Goal: Task Accomplishment & Management: Complete application form

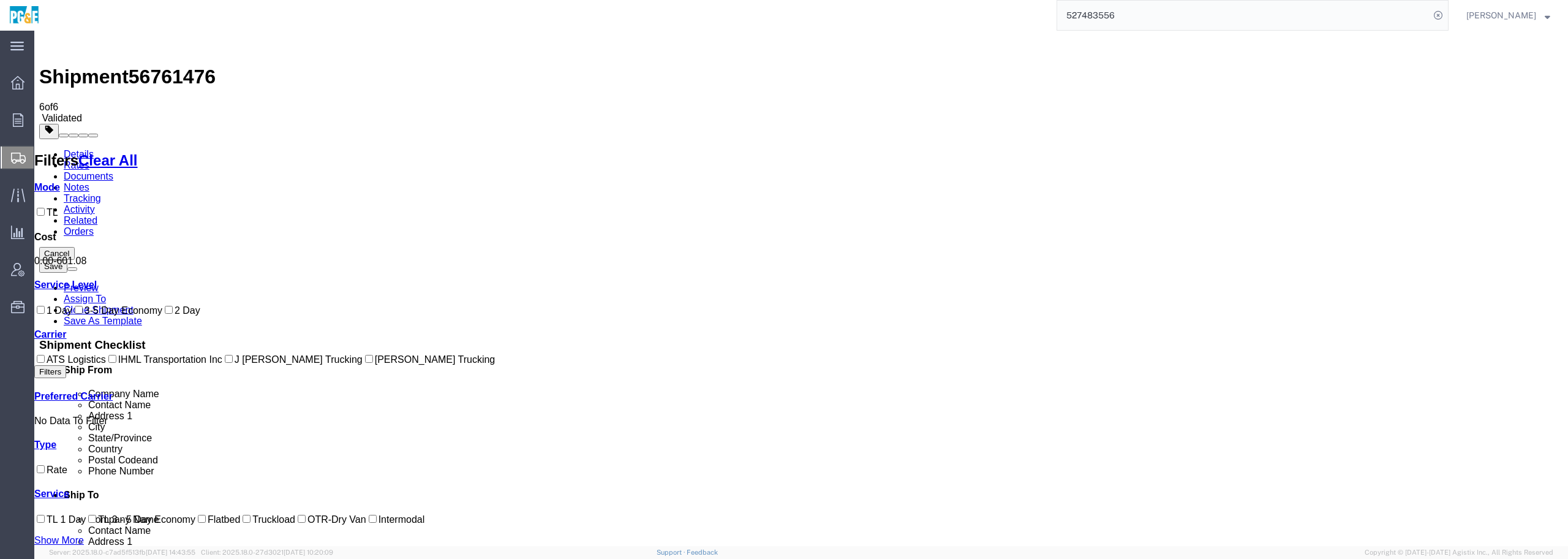
click at [82, 149] on link "Details" at bounding box center [78, 154] width 30 height 10
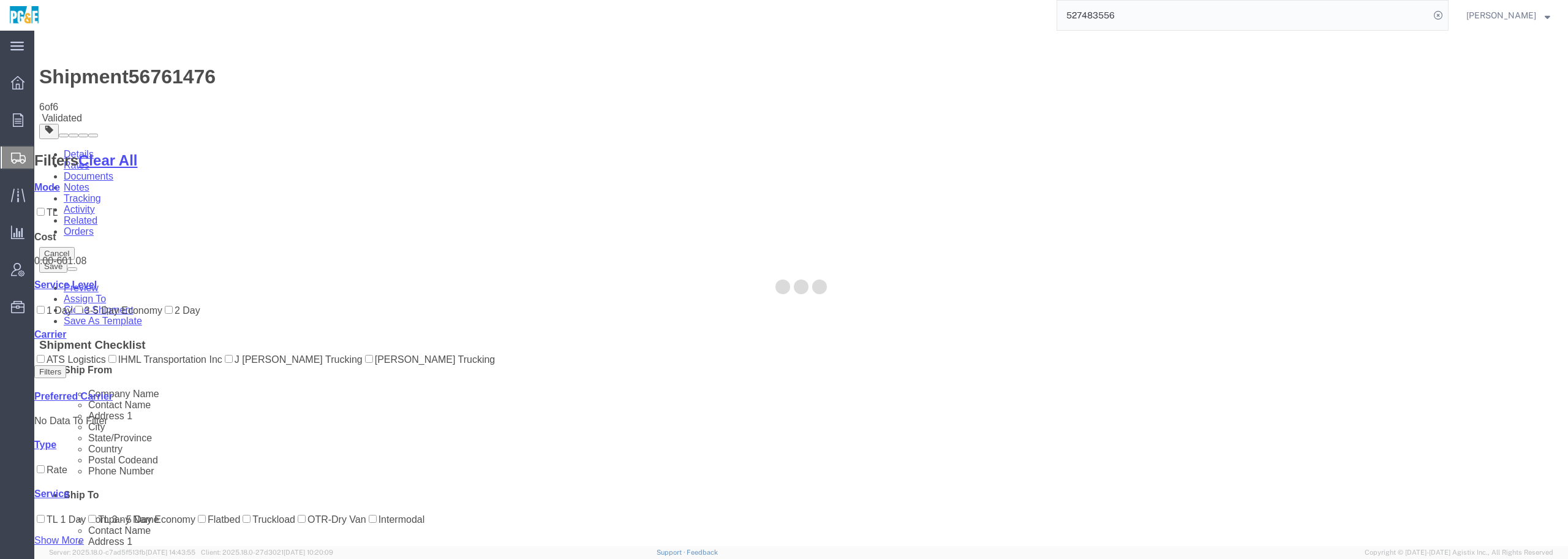
select select "19740"
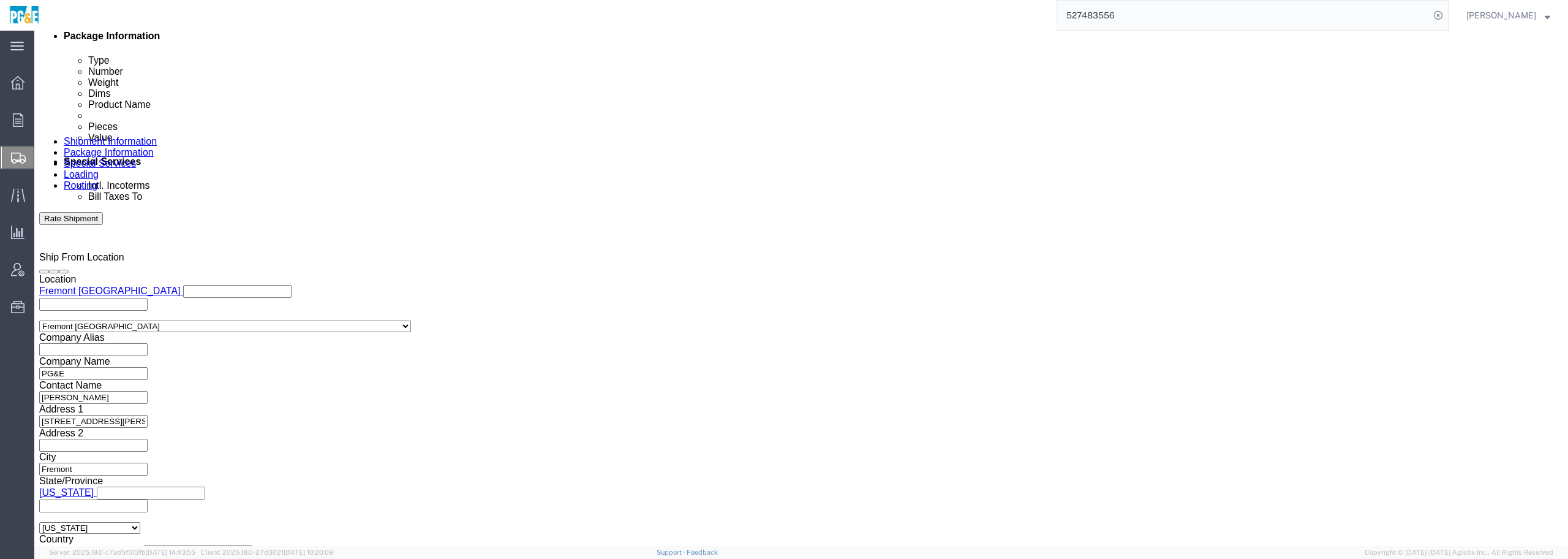
scroll to position [732, 0]
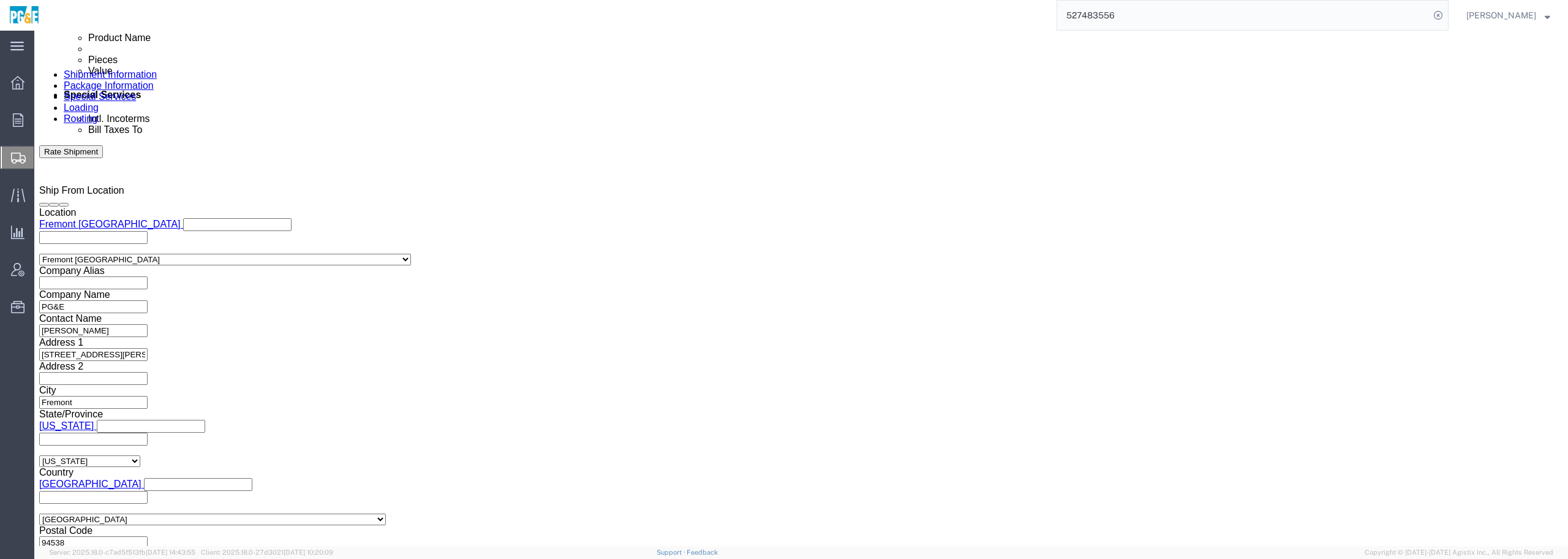
click select "Select 1-Ton (PSS) 10 Wheel 10 Yard Dump Truck 20 Yard Dump Truck Bobtail Botto…"
click div "Please fix the following errors Ship From Location Location Fremont [GEOGRAPHIC…"
click select "Select 1-Ton (PSS) 10 Wheel 10 Yard Dump Truck 20 Yard Dump Truck Bobtail Botto…"
select select
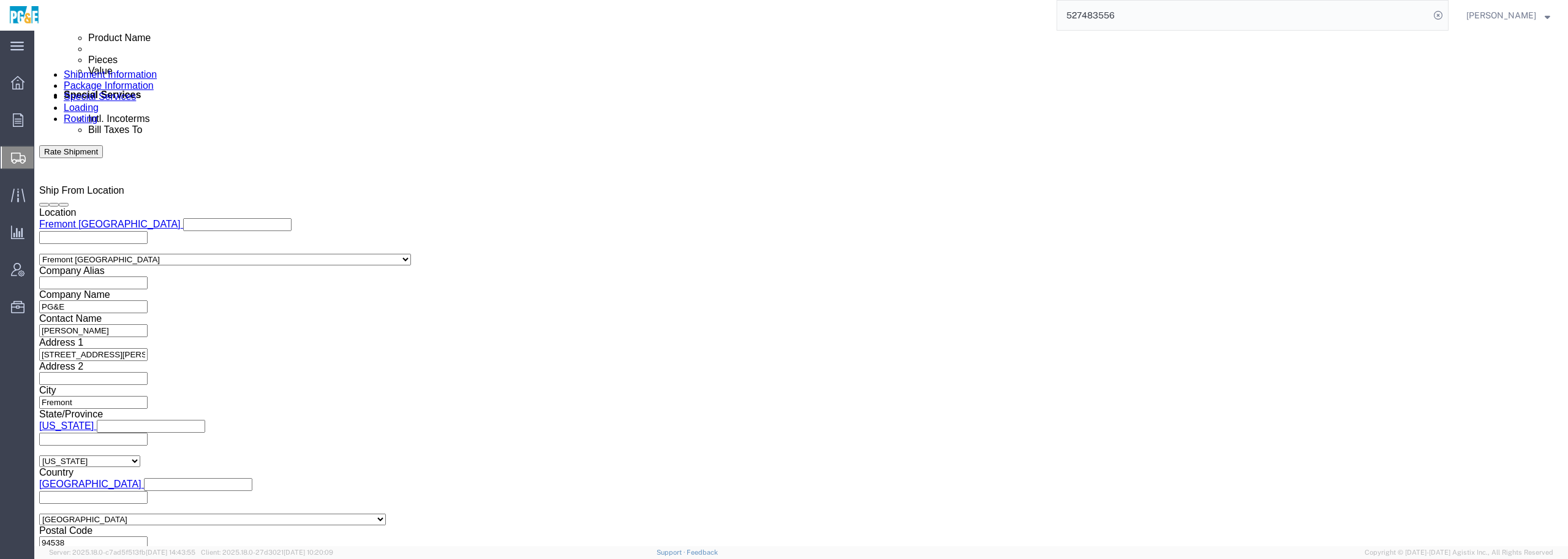
click select "Select 1-Ton (PSS) 10 Wheel 10 Yard Dump Truck 20 Yard Dump Truck Bobtail Botto…"
click div "Previous Continue"
click button "Rate Shipment"
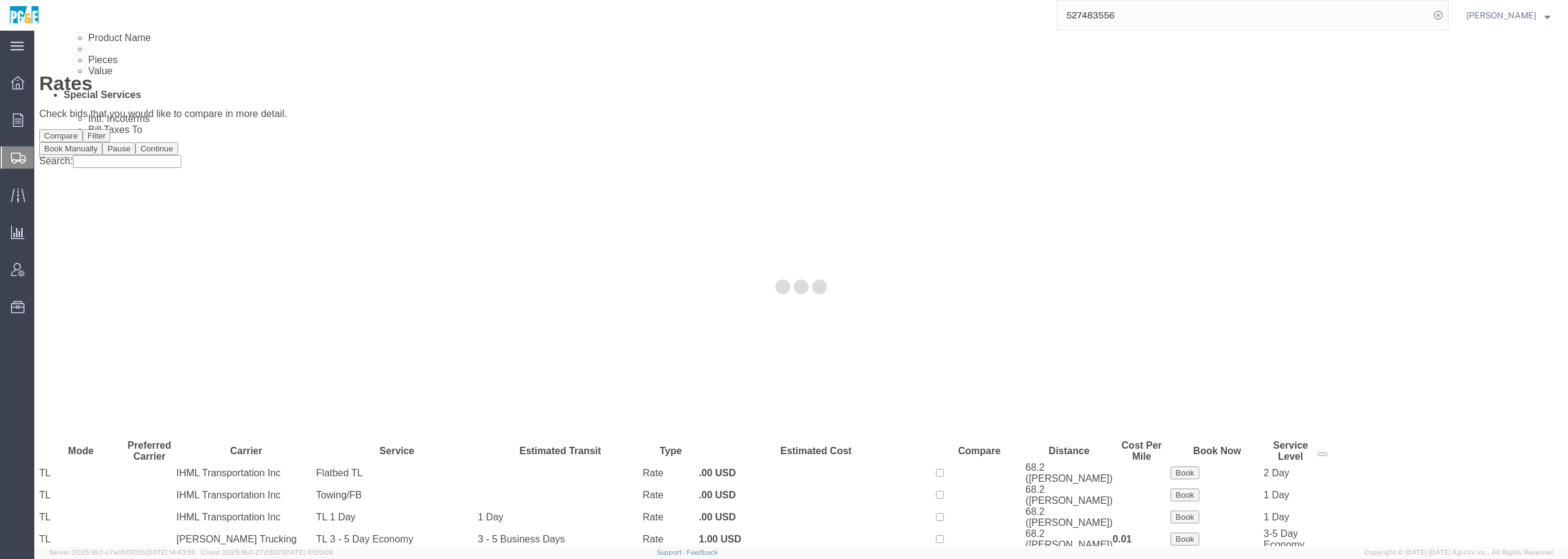
scroll to position [0, 0]
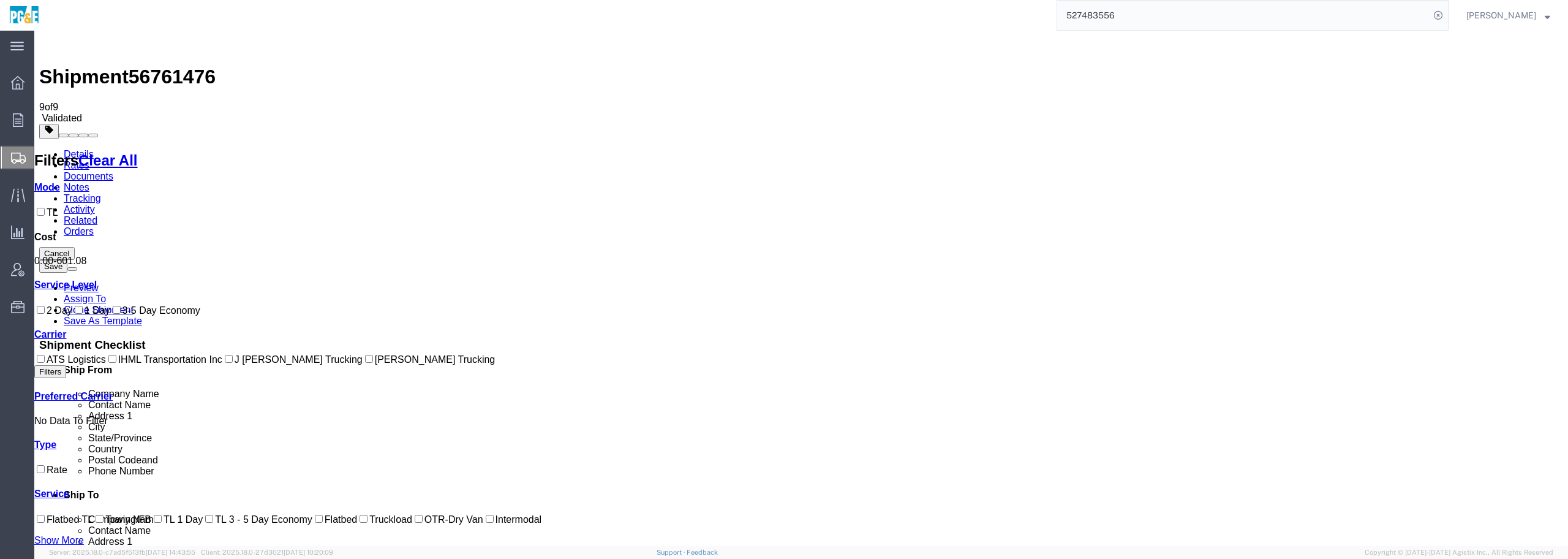
click at [78, 149] on link "Details" at bounding box center [78, 154] width 30 height 10
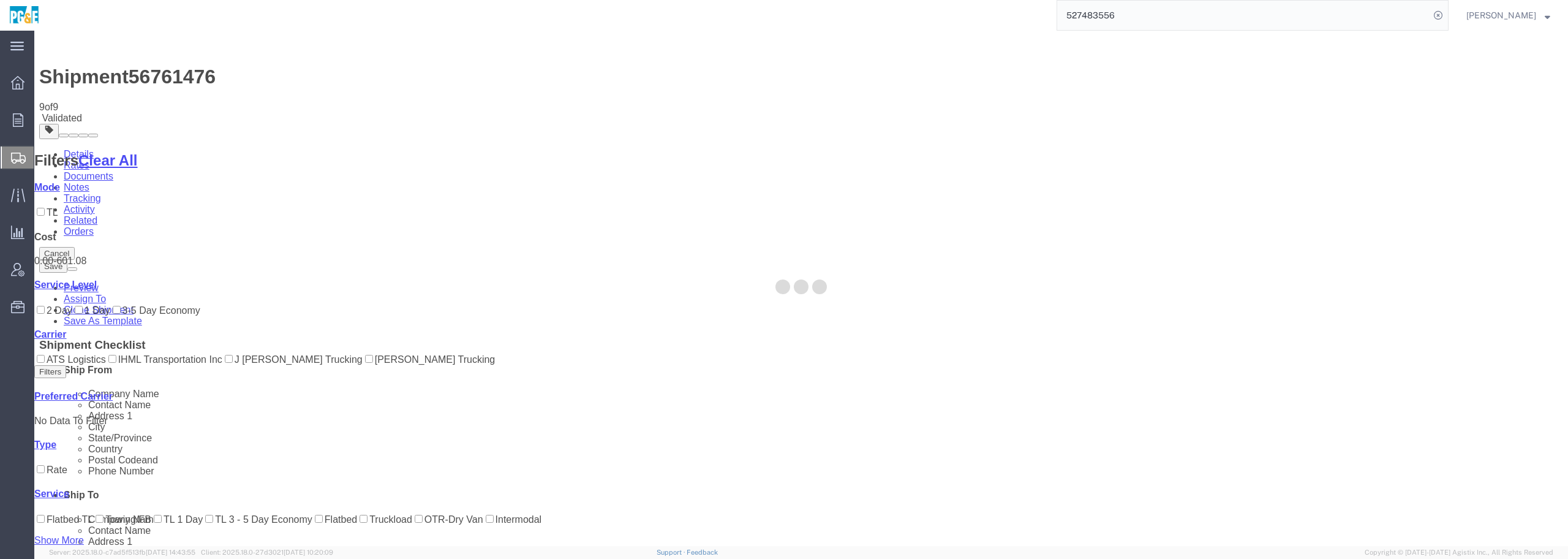
select select "19740"
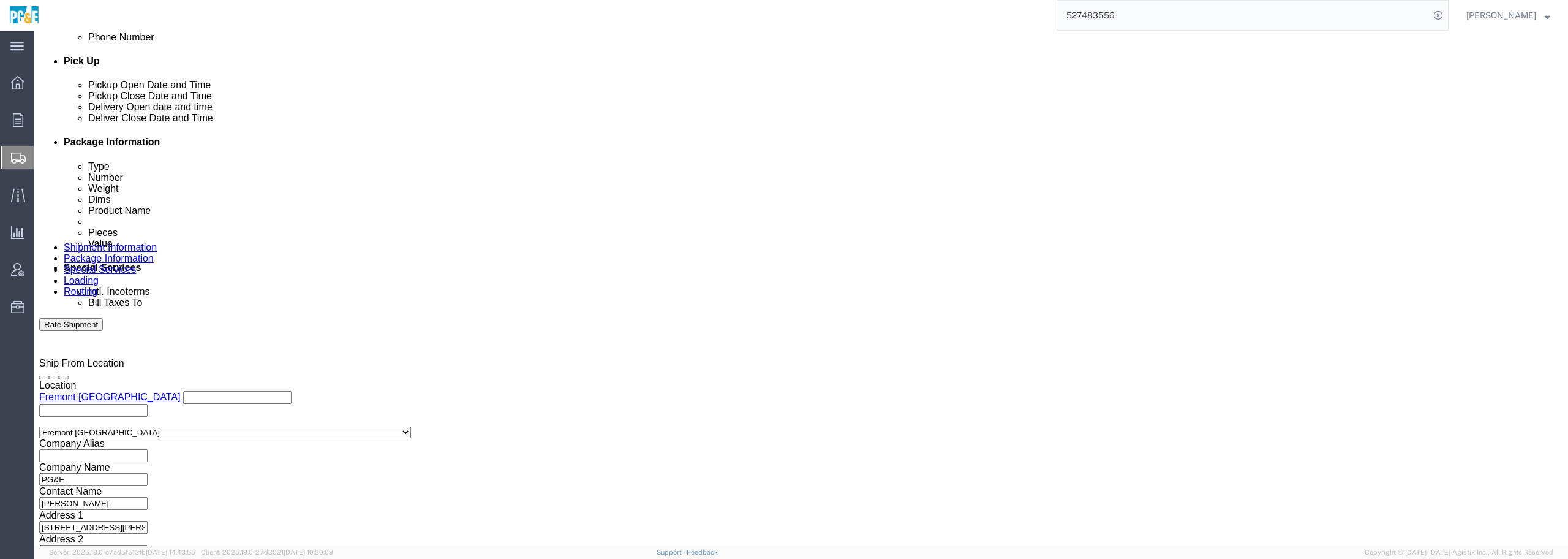
scroll to position [732, 0]
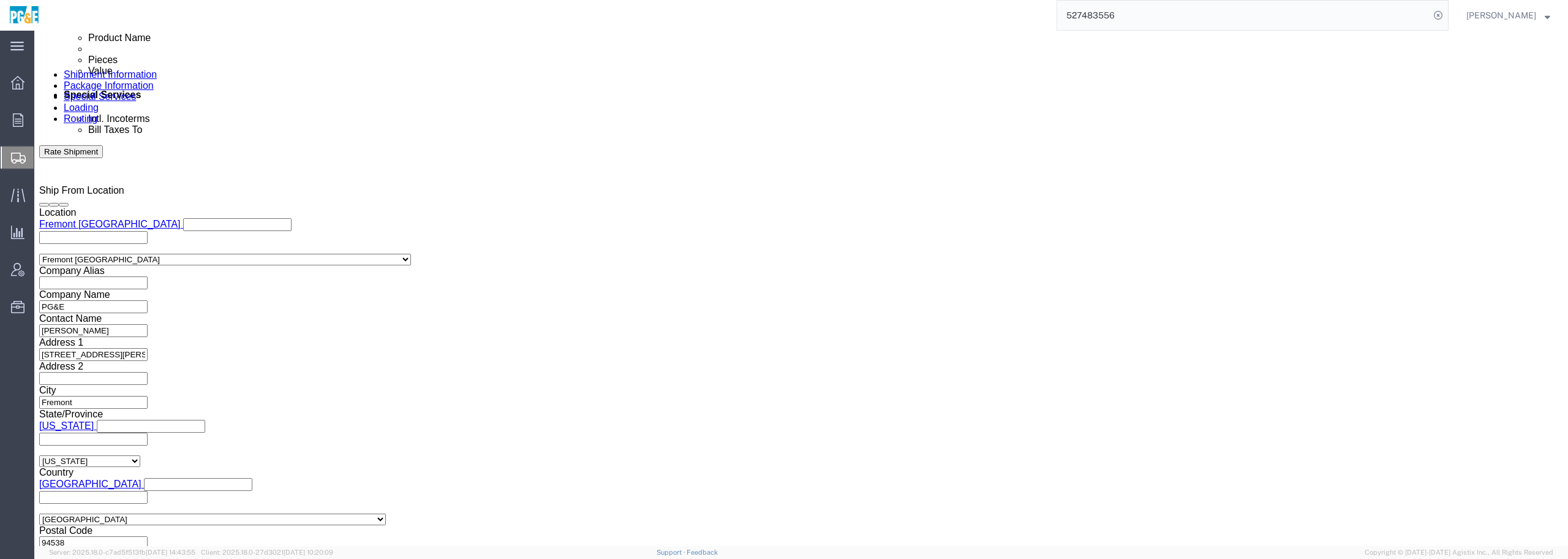
click select "Select 1-Ton (PSS) 10 Wheel 10 Yard Dump Truck 20 Yard Dump Truck Bobtail Botto…"
select select "FLBD"
click select "Select 1-Ton (PSS) 10 Wheel 10 Yard Dump Truck 20 Yard Dump Truck Bobtail Botto…"
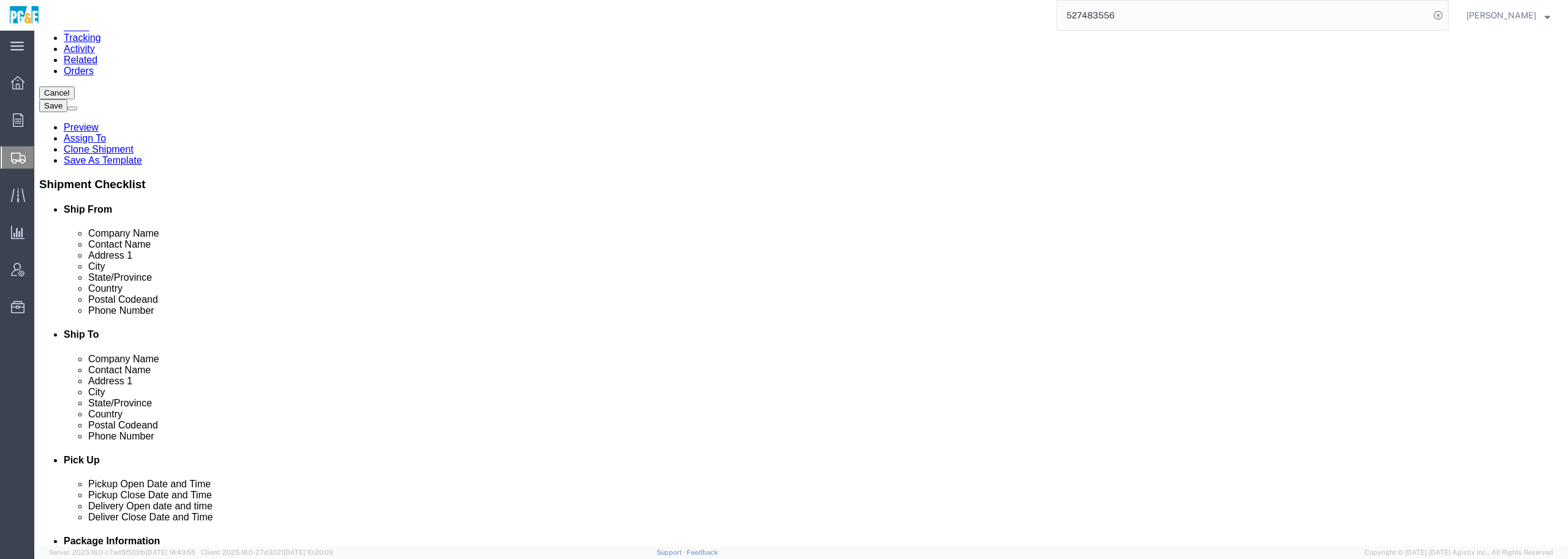
scroll to position [0, 0]
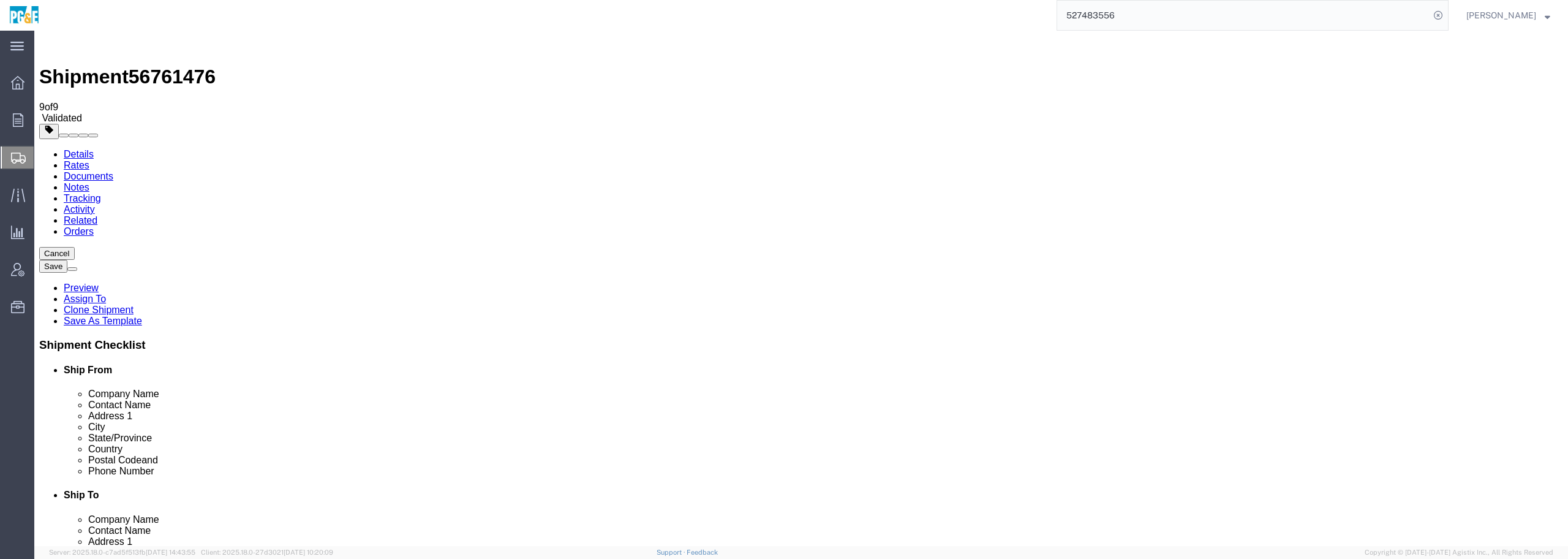
click icon
click textarea "CURTAIN VAN REQUIRED"
type textarea "CURTAIN VAN REQUIRED!!!"
click button "Rate Shipment"
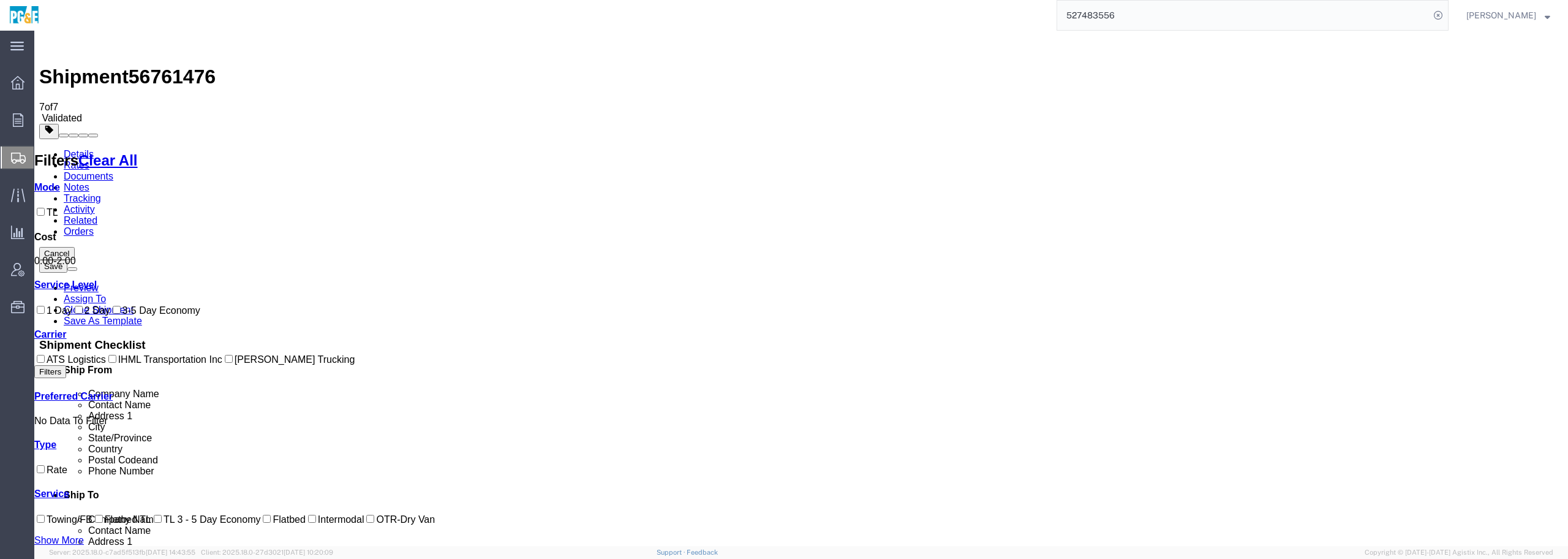
click at [80, 149] on link "Details" at bounding box center [78, 154] width 30 height 10
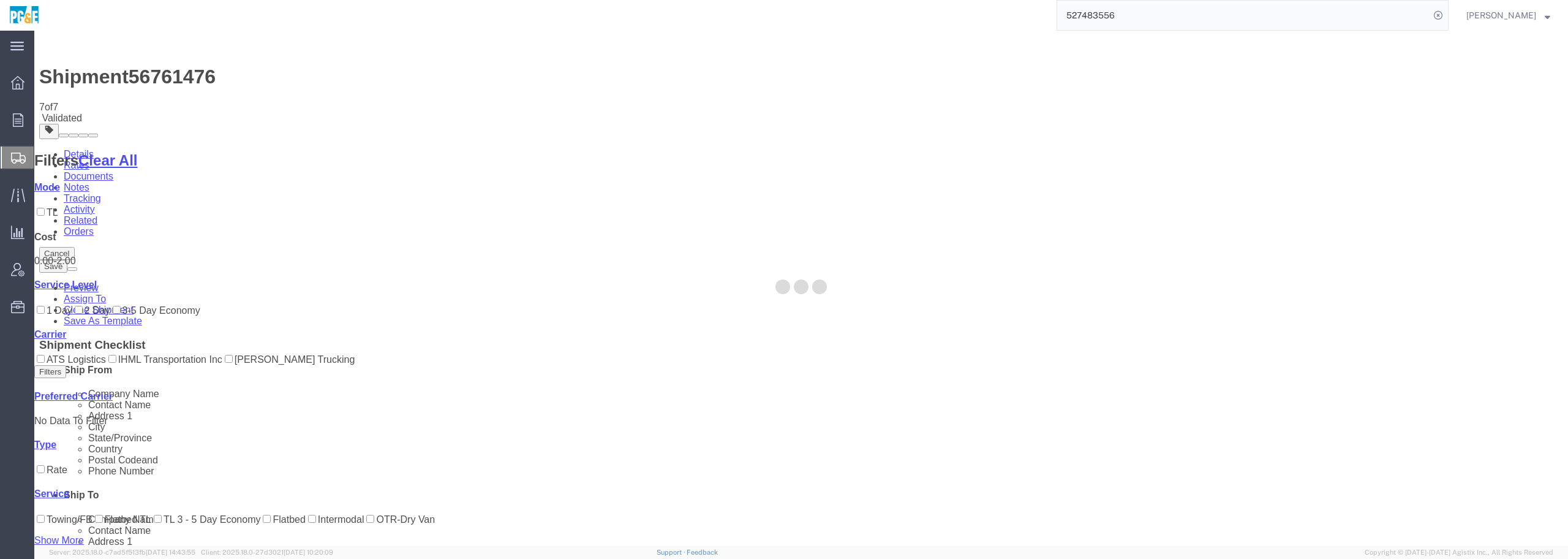
select select "19740"
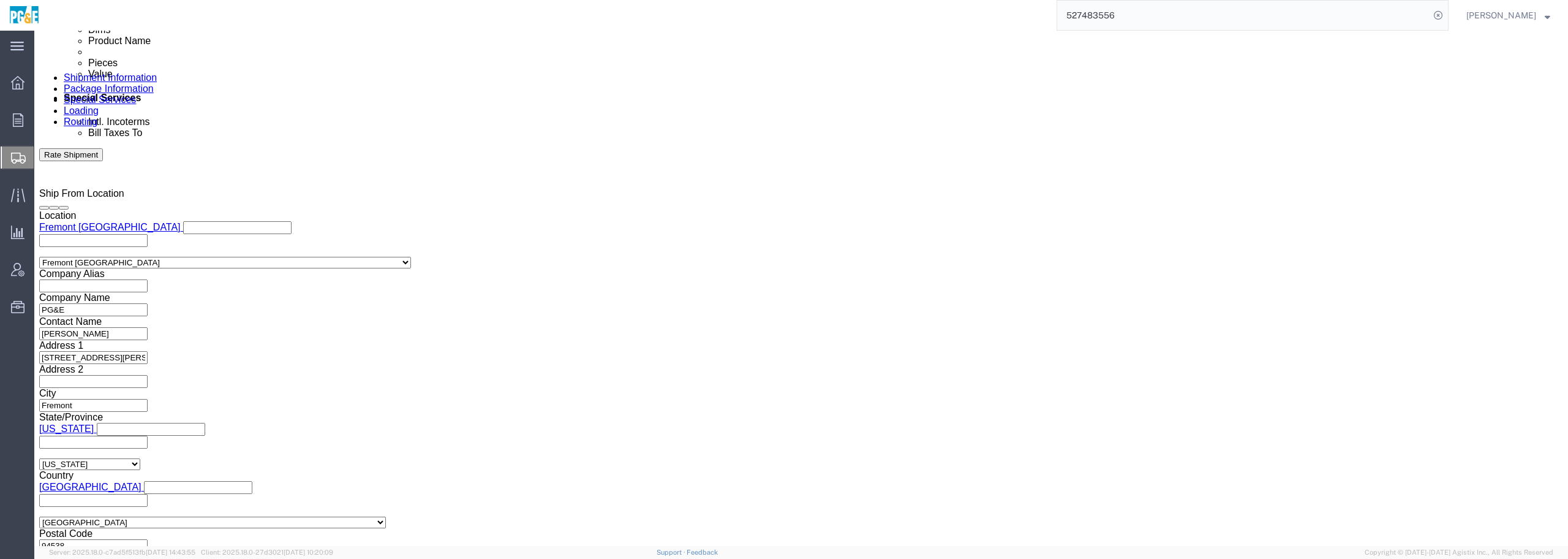
scroll to position [732, 0]
click select "Select Air Less than Truckload Multi-Leg Ocean Freight Rail Small Parcel Truckl…"
select select
click select "Select Air Less than Truckload Multi-Leg Ocean Freight Rail Small Parcel Truckl…"
click button "Rate Shipment"
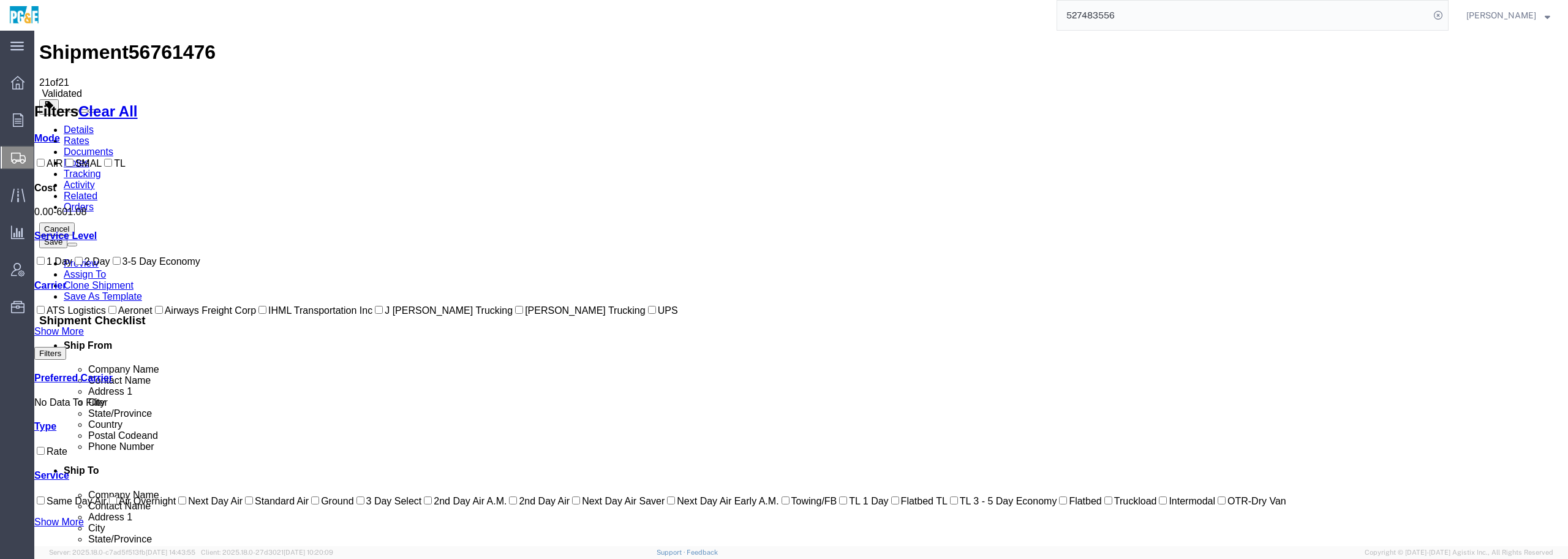
scroll to position [0, 0]
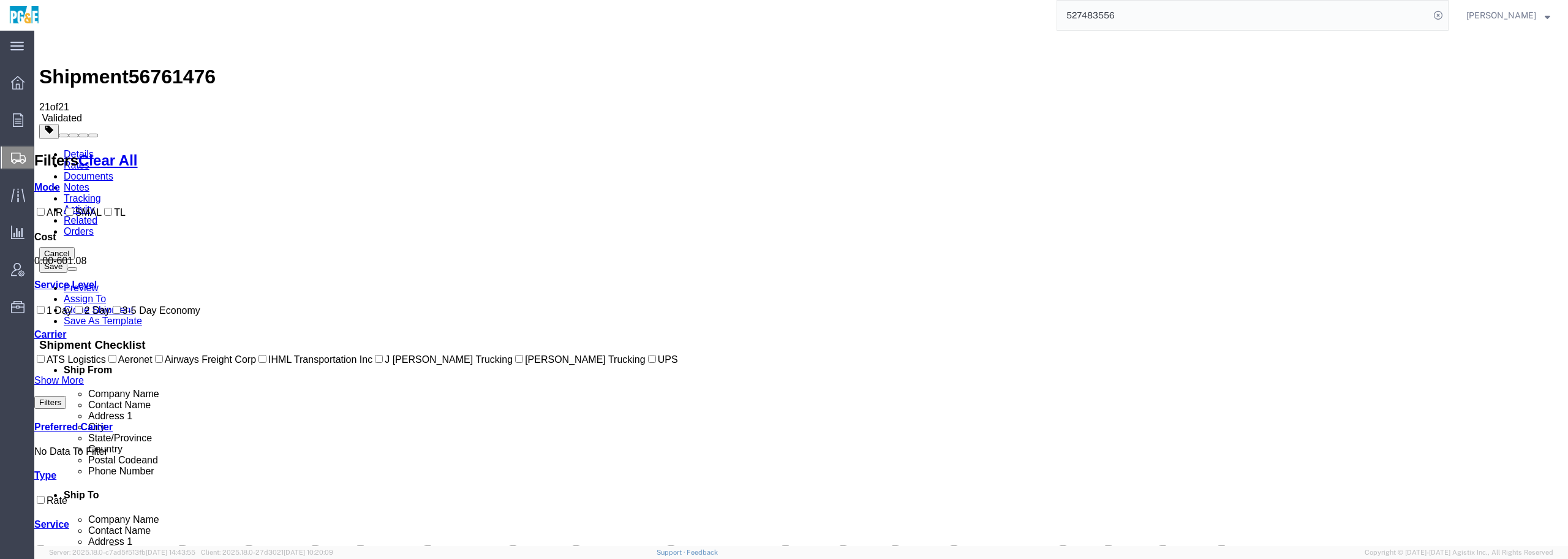
click at [77, 149] on link "Details" at bounding box center [78, 154] width 30 height 10
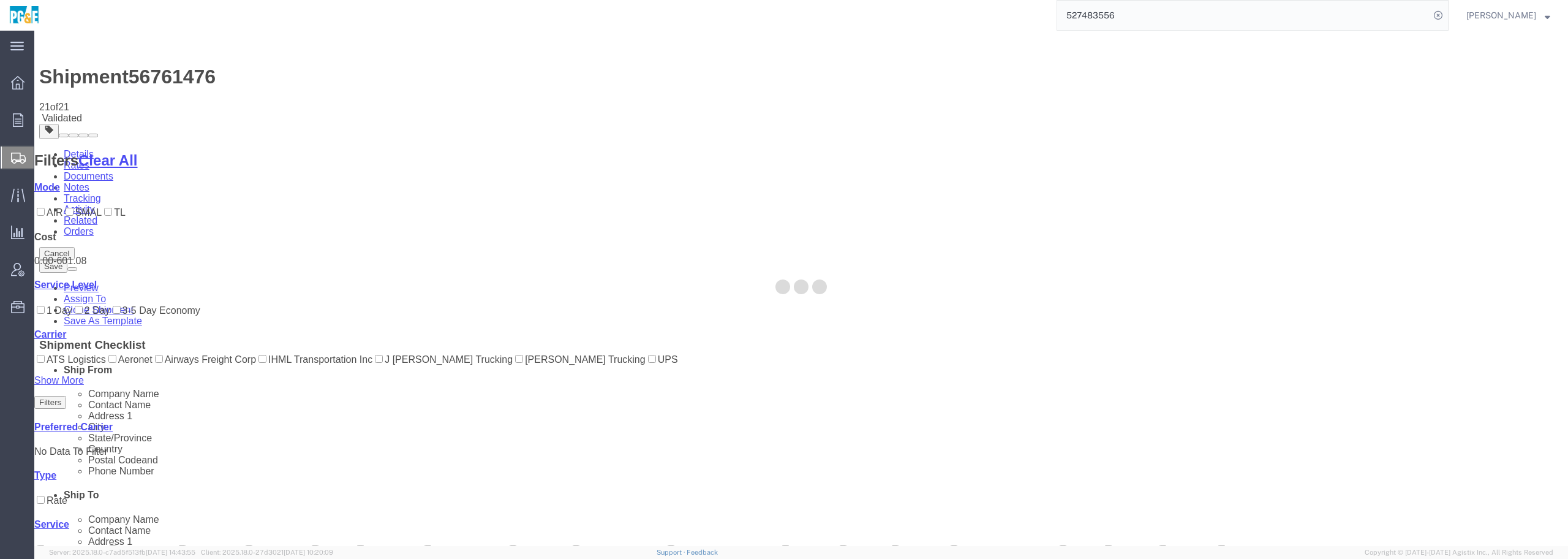
select select "19740"
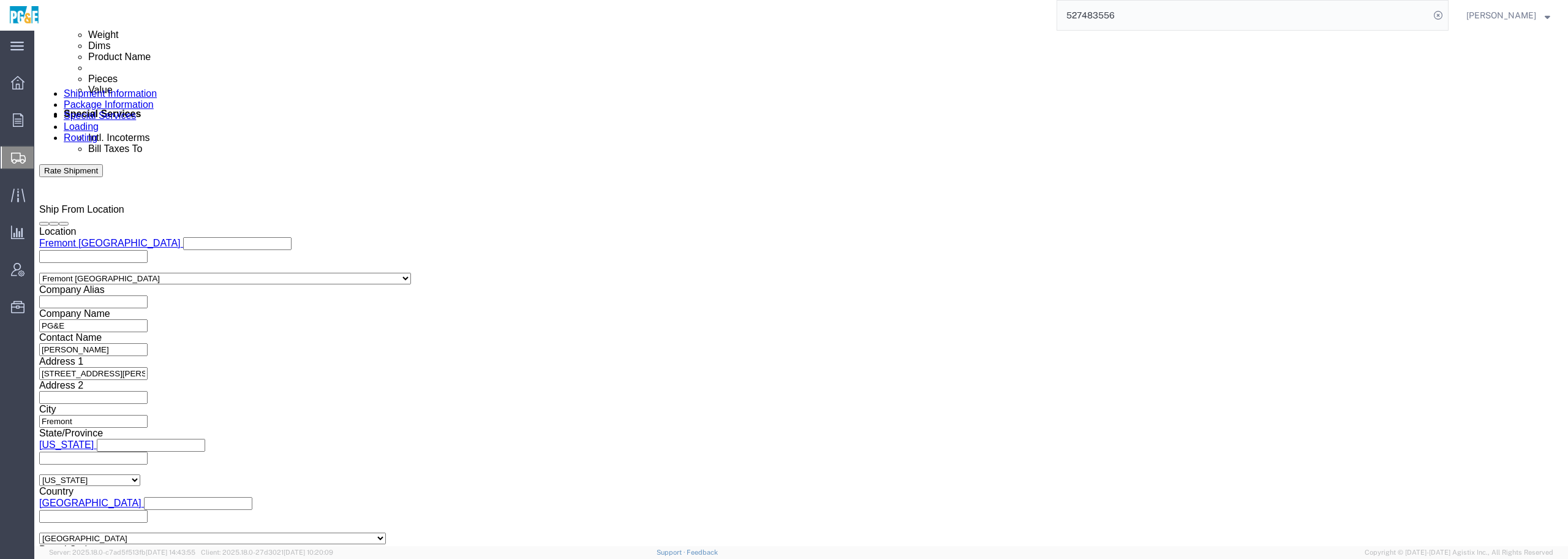
scroll to position [732, 0]
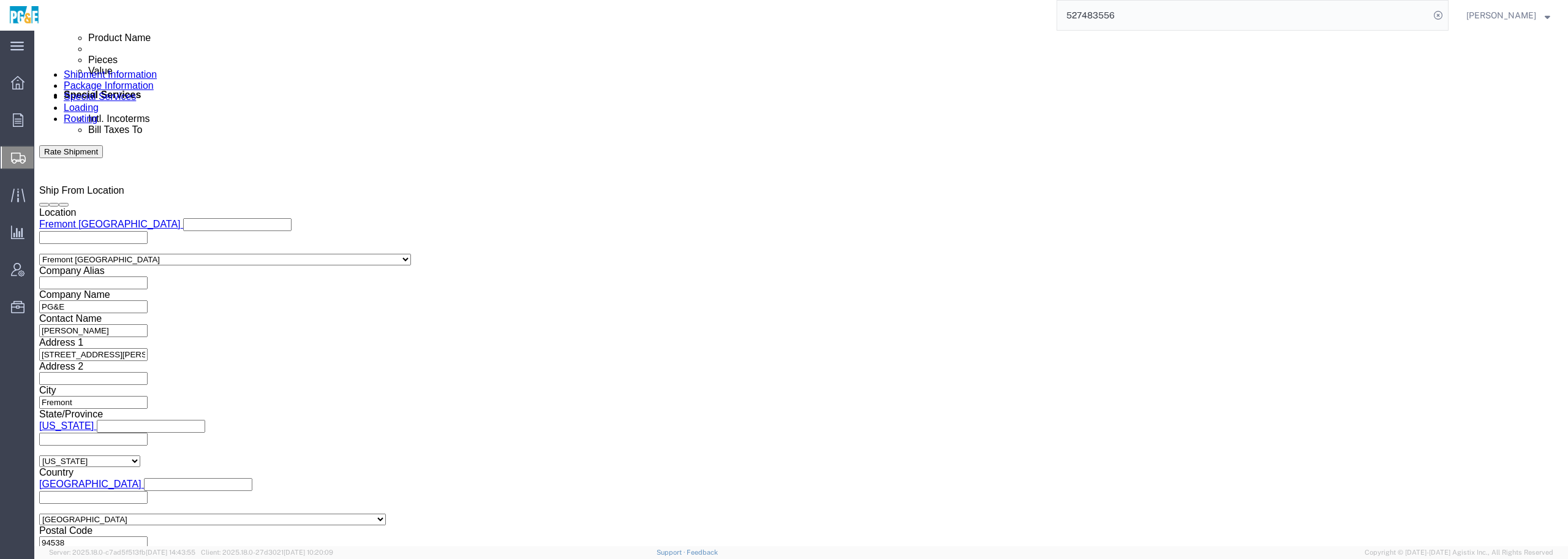
click select "Select Air Less than Truckload Multi-Leg Ocean Freight Rail Small Parcel Truckl…"
click div "Leg 1 Mode Select Air Less than Truckload Multi-Leg Ocean Freight Rail Small Pa…"
click select "Select Air Less than Truckload Multi-Leg Ocean Freight Rail Small Parcel Truckl…"
select select "TL"
click select "Select Air Less than Truckload Multi-Leg Ocean Freight Rail Small Parcel Truckl…"
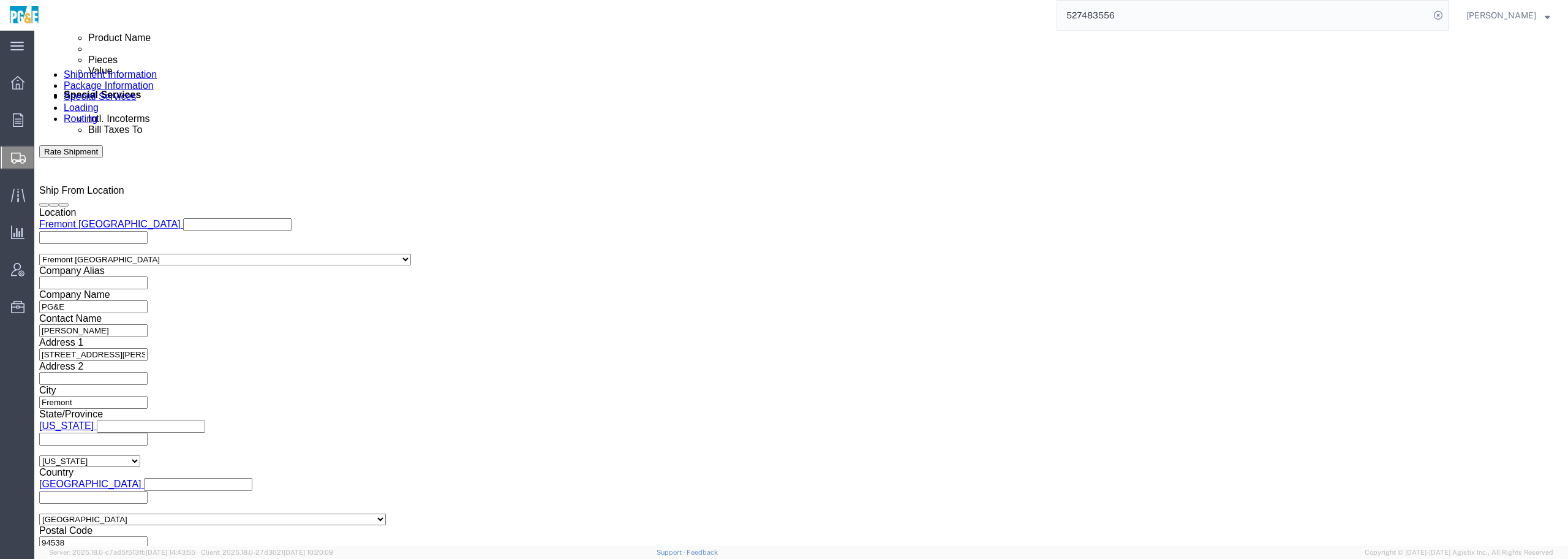
click select "Select 1-Ton (PSS) 10 Wheel 10 Yard Dump Truck 20 Yard Dump Truck Bobtail Botto…"
select select "FLBD"
click select "Select 1-Ton (PSS) 10 Wheel 10 Yard Dump Truck 20 Yard Dump Truck Bobtail Botto…"
click div "Previous Continue"
click button "Rate Shipment"
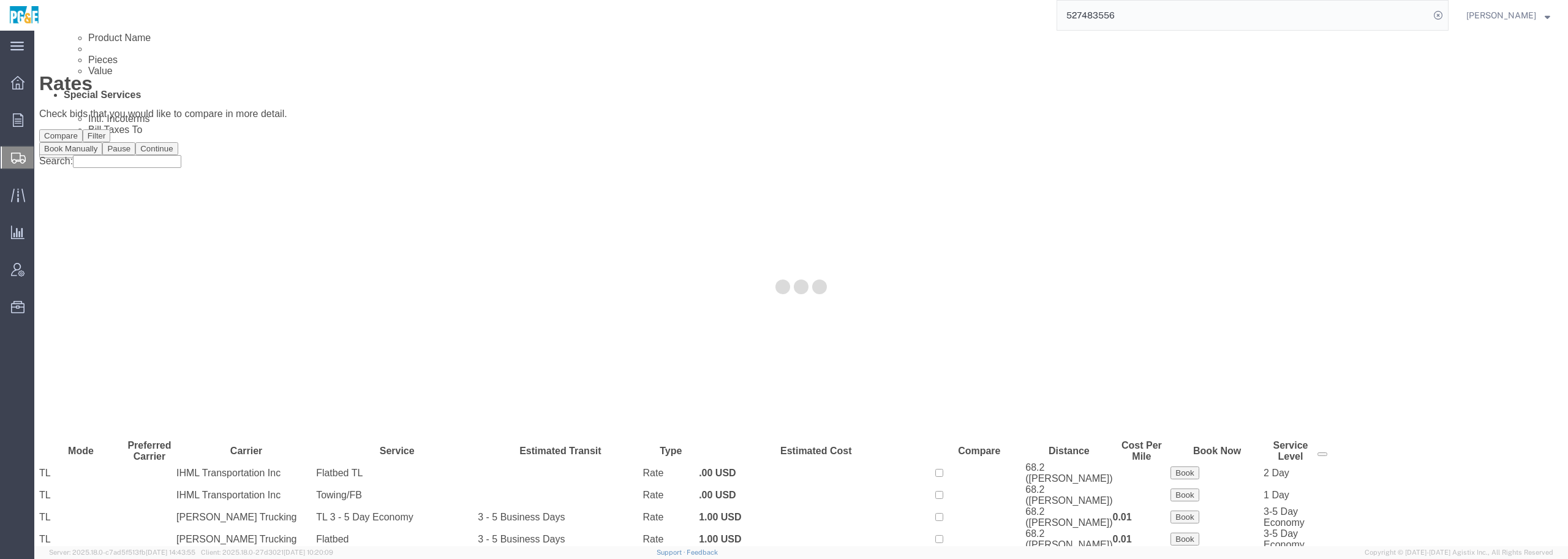
scroll to position [0, 0]
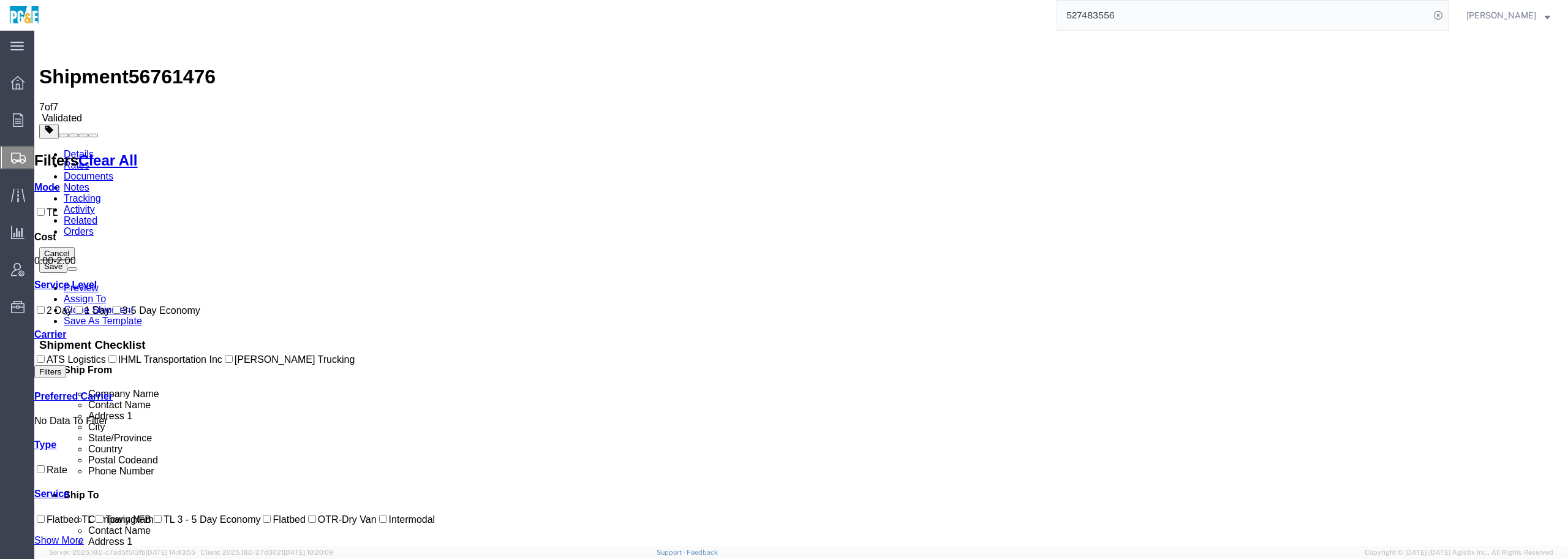
click at [82, 149] on link "Details" at bounding box center [78, 154] width 30 height 10
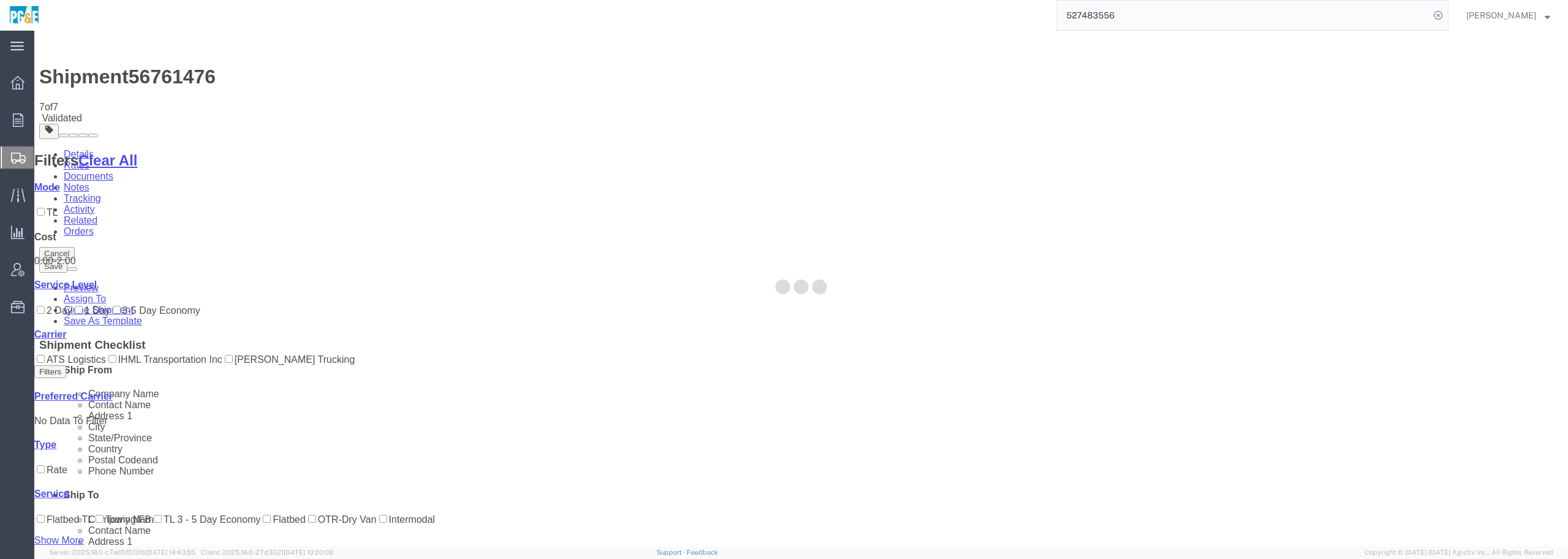
select select "19740"
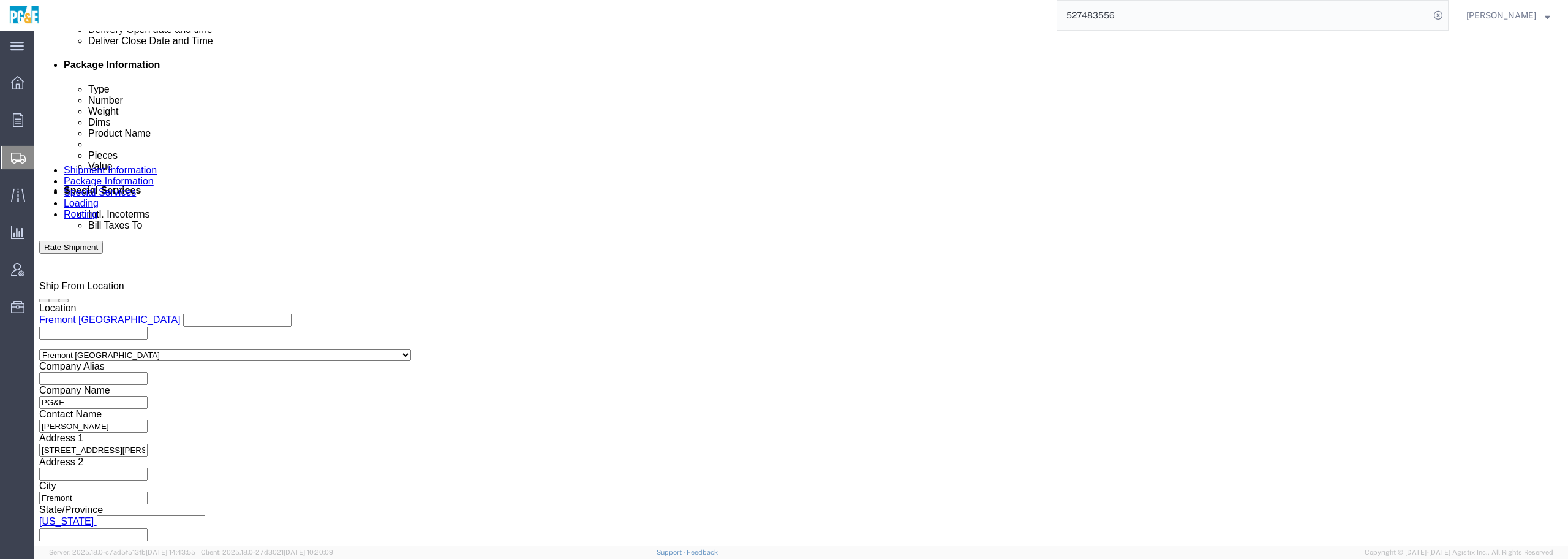
scroll to position [732, 0]
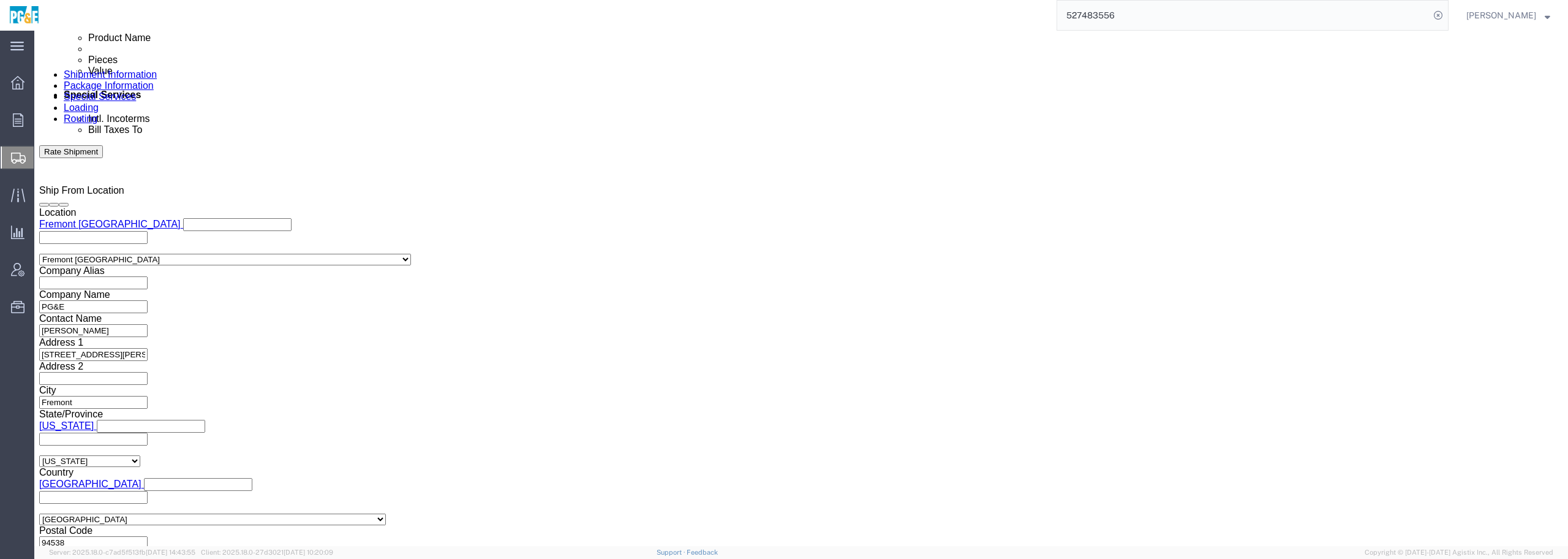
click icon
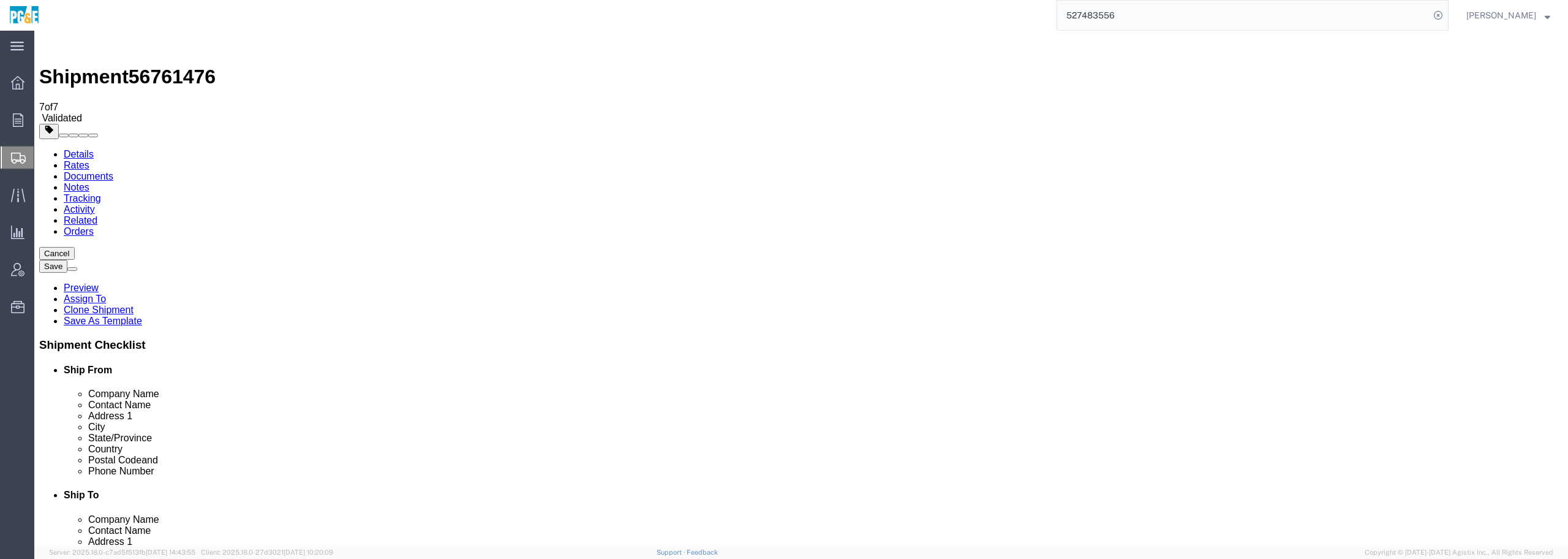
drag, startPoint x: 276, startPoint y: 258, endPoint x: 183, endPoint y: 258, distance: 93.0
click div "Dimensions Length 1.00 x Width 1.00 x Height 1.00 Select cm ft in"
type input "40"
type input "8"
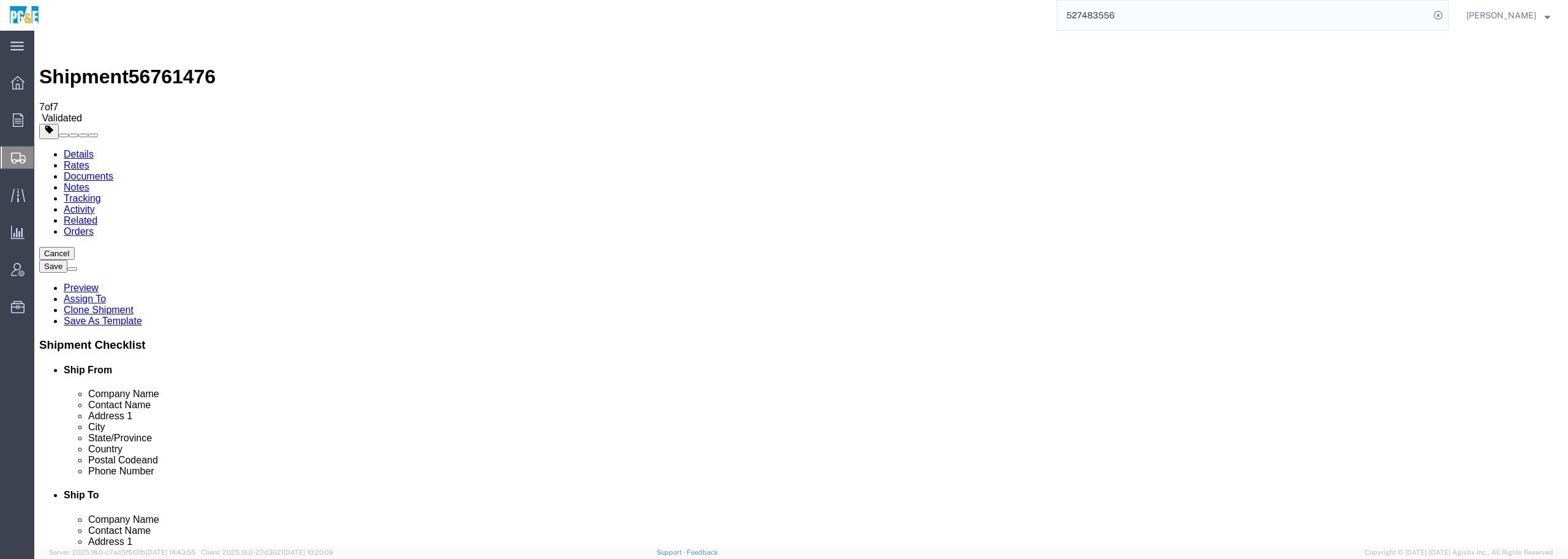
drag, startPoint x: 256, startPoint y: 279, endPoint x: 183, endPoint y: 281, distance: 73.0
click div "Weight 1.00 Select kgs lbs Ship. t°"
type input "5"
type input "5000"
click button "Continue"
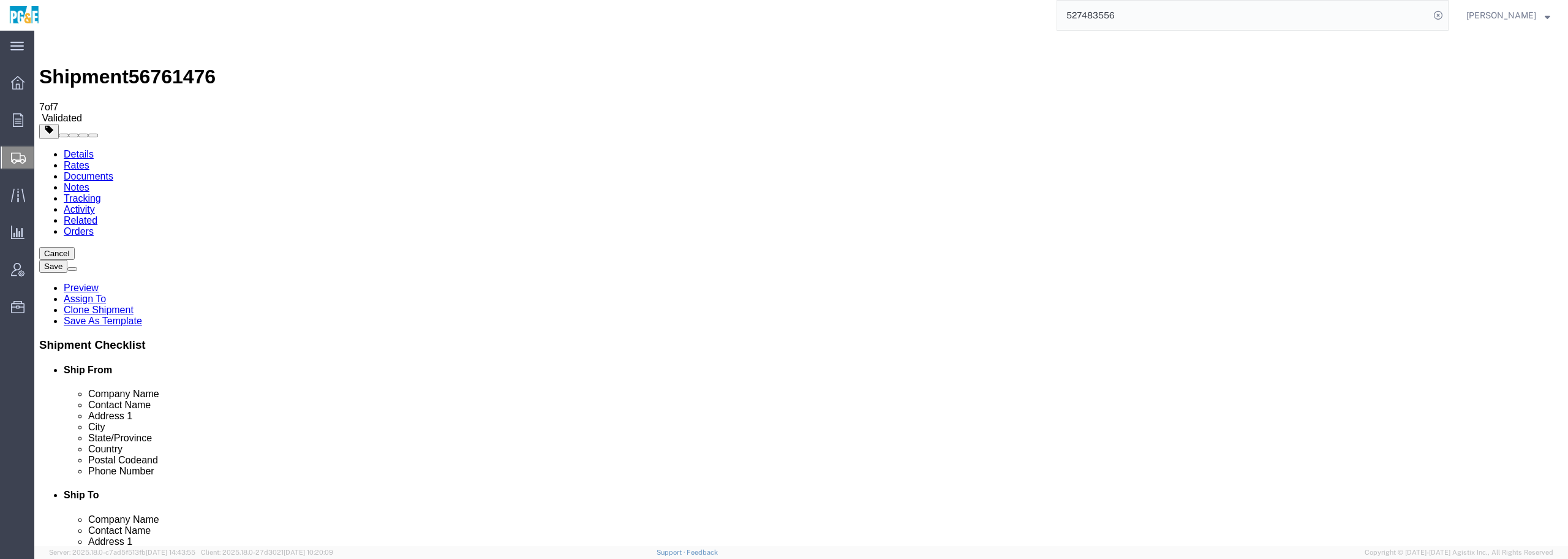
click button "Rate Shipment"
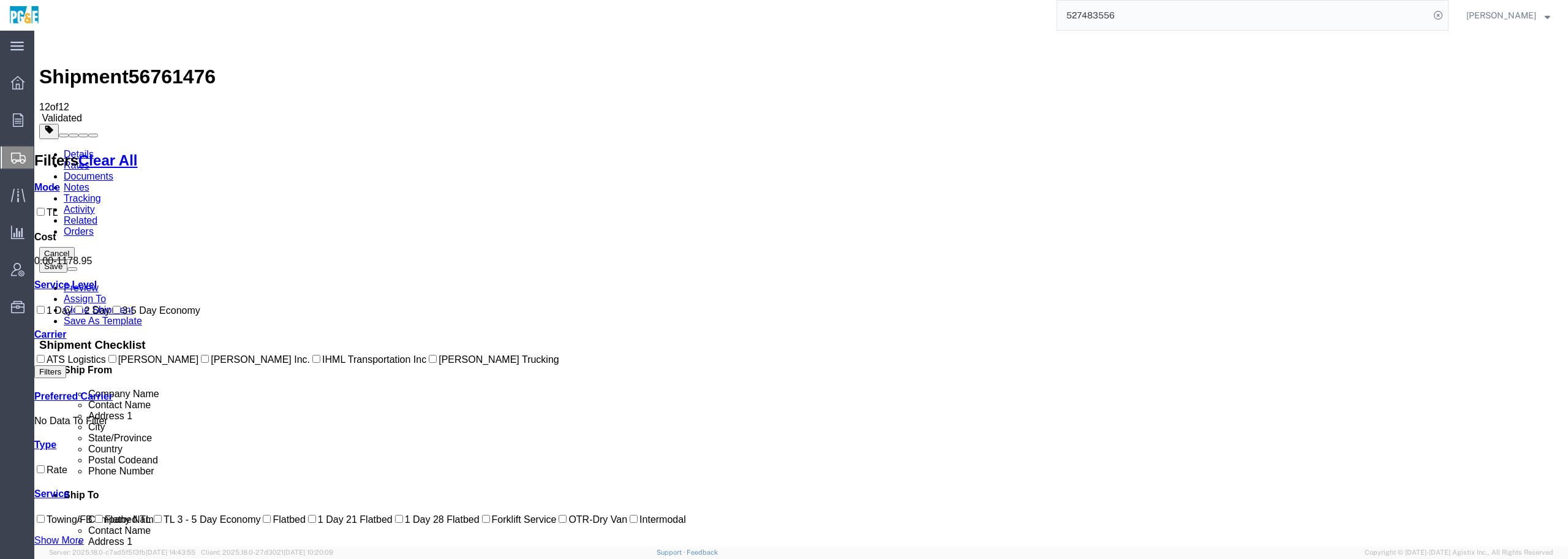
click at [73, 149] on link "Details" at bounding box center [78, 154] width 30 height 10
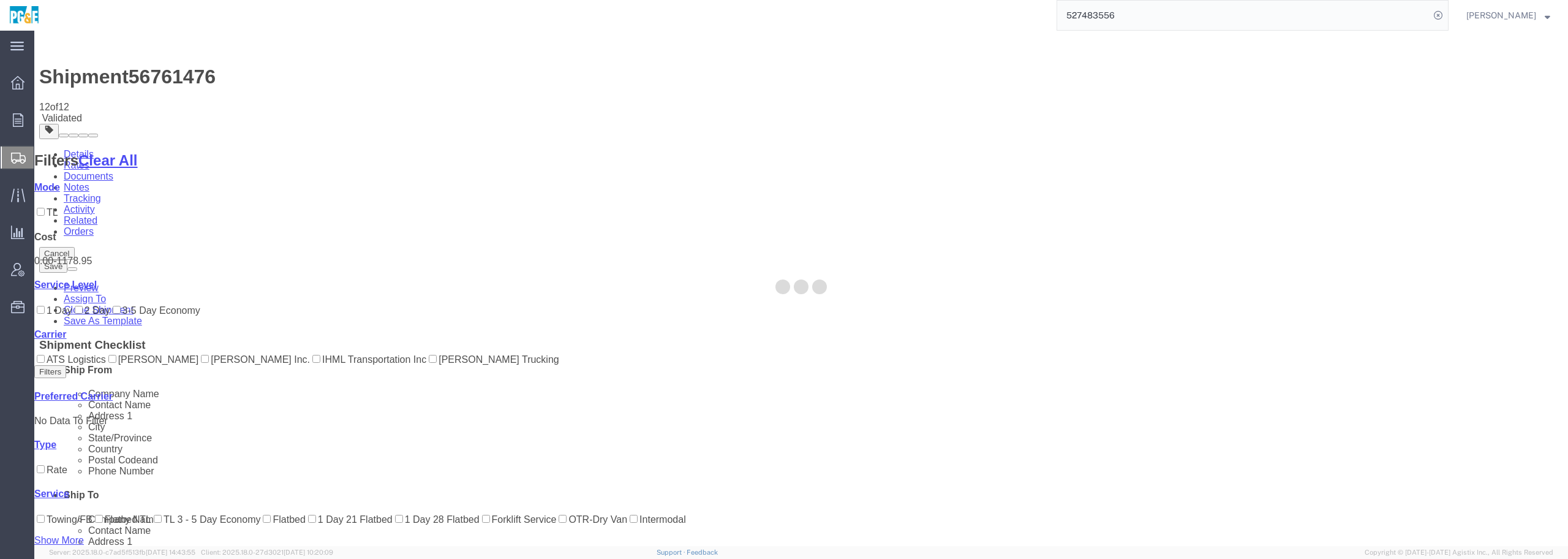
select select "19740"
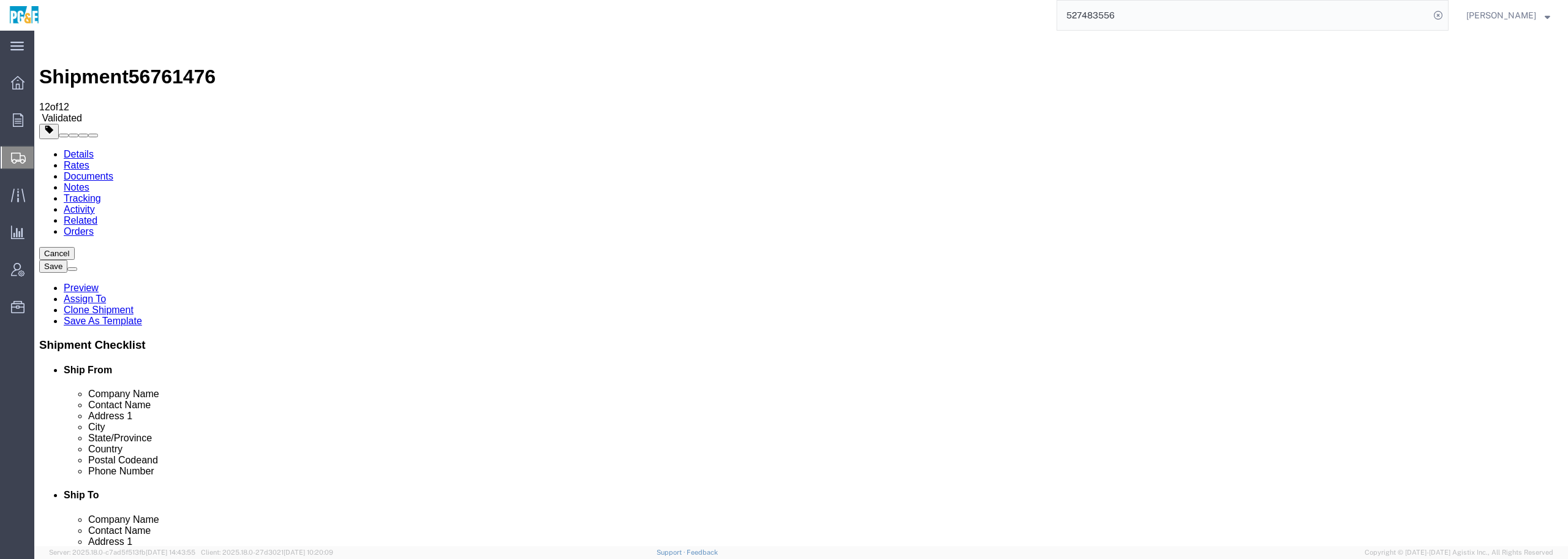
click icon
click textarea "CURTAIN VAN REQUIRED!!!"
drag, startPoint x: 692, startPoint y: 282, endPoint x: 654, endPoint y: 282, distance: 38.0
click textarea "CURTAIN VAN REQUIRED!!!"
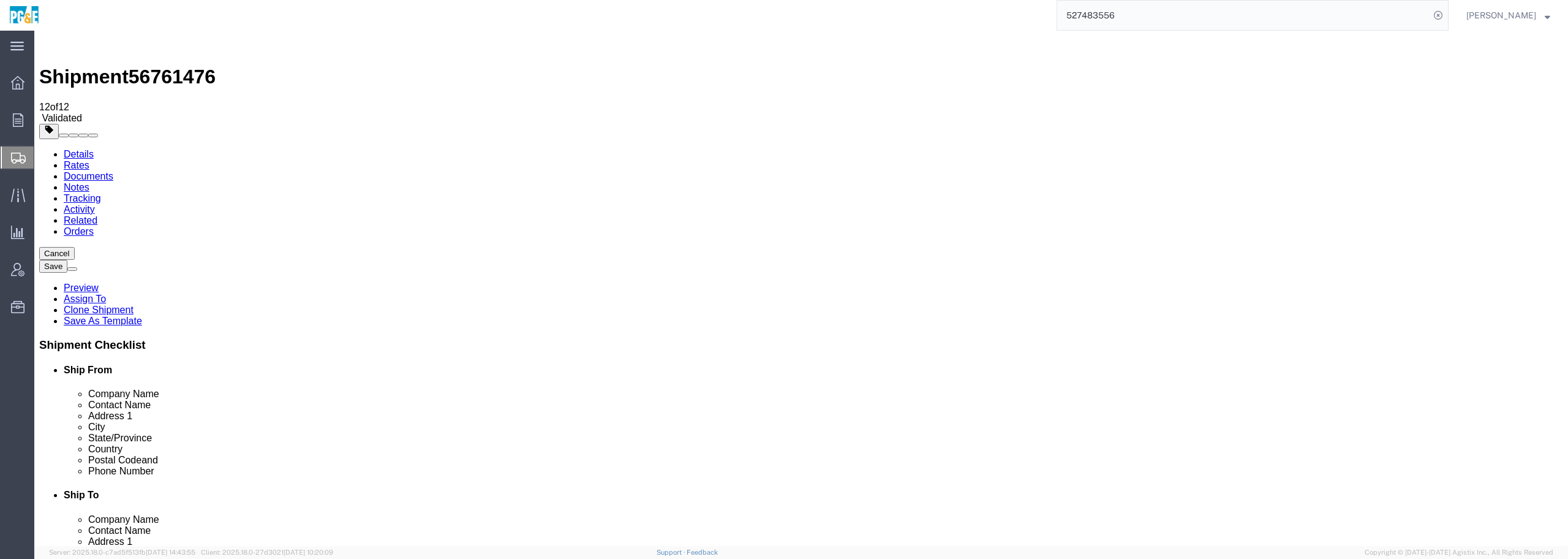
paste textarea "DUMMY"
drag, startPoint x: 747, startPoint y: 284, endPoint x: 700, endPoint y: 288, distance: 47.2
click textarea "CURTAIN VAN REQUIRED!!!"
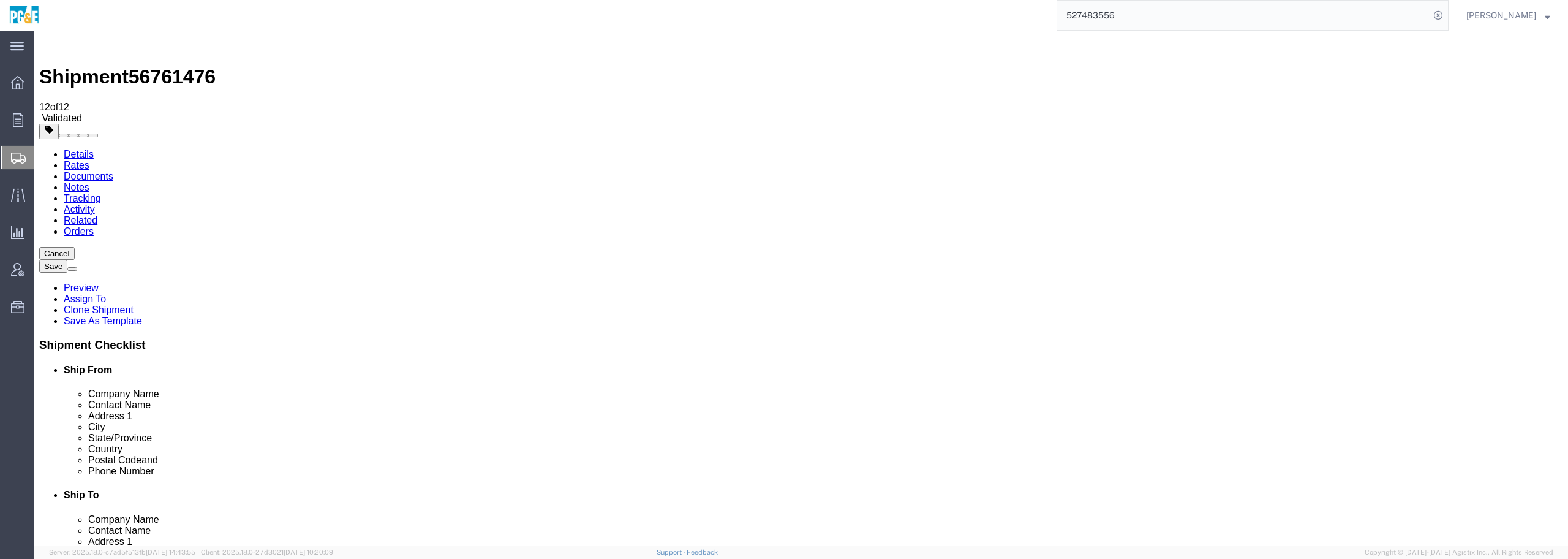
type textarea "CURTAIN VAN REQUIRED!!! NOTE: DUMMY WEIGHT AND DIMS ENTERED TO COMPLETE BOOKING"
click button "Rate Shipment"
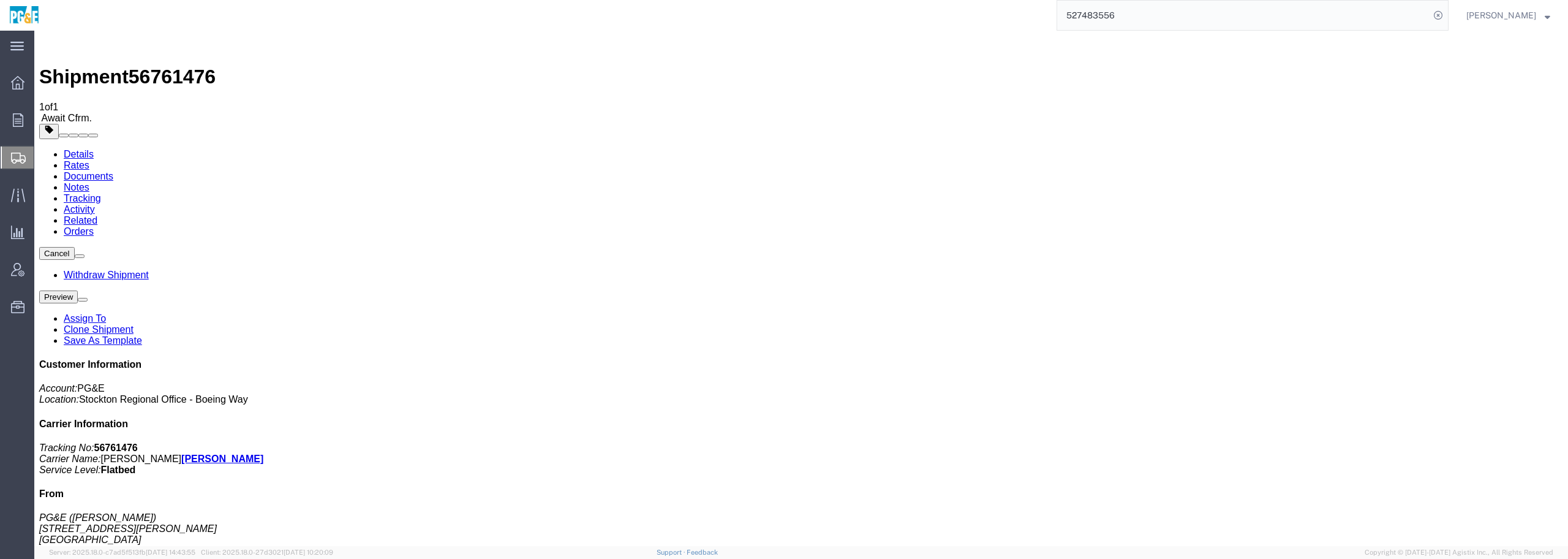
click at [85, 255] on button at bounding box center [79, 256] width 10 height 4
click at [78, 290] on button "Preview" at bounding box center [58, 296] width 38 height 13
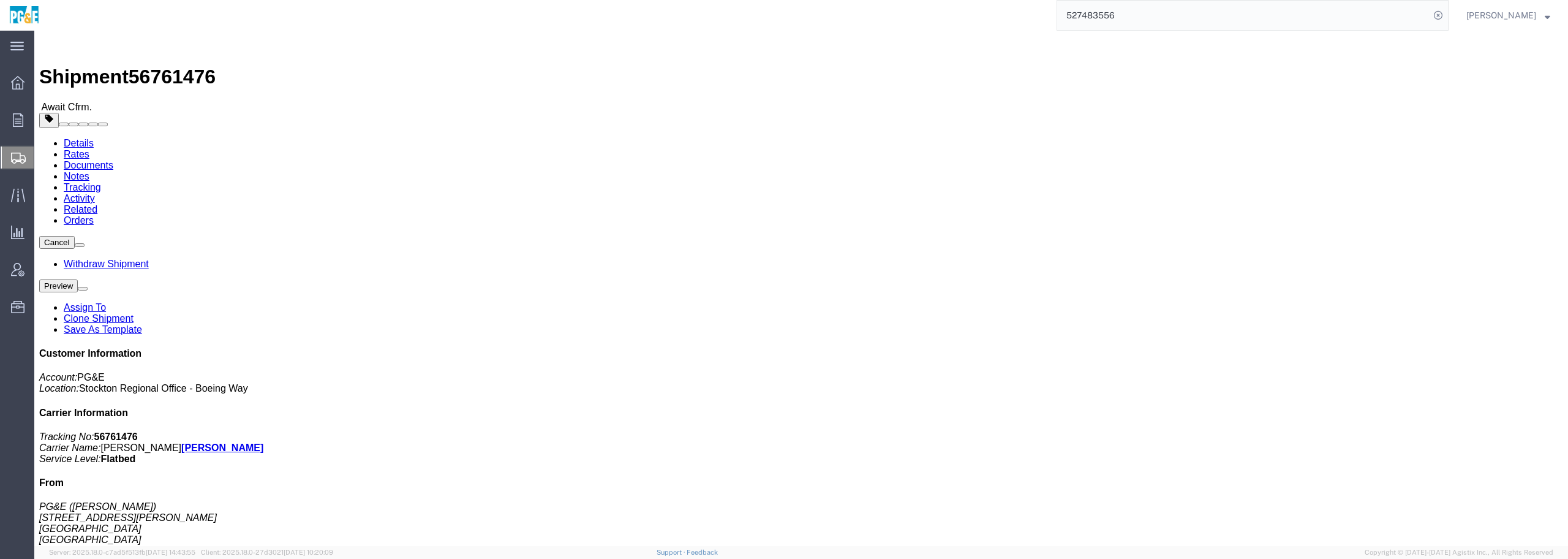
click link "Clone Shipment"
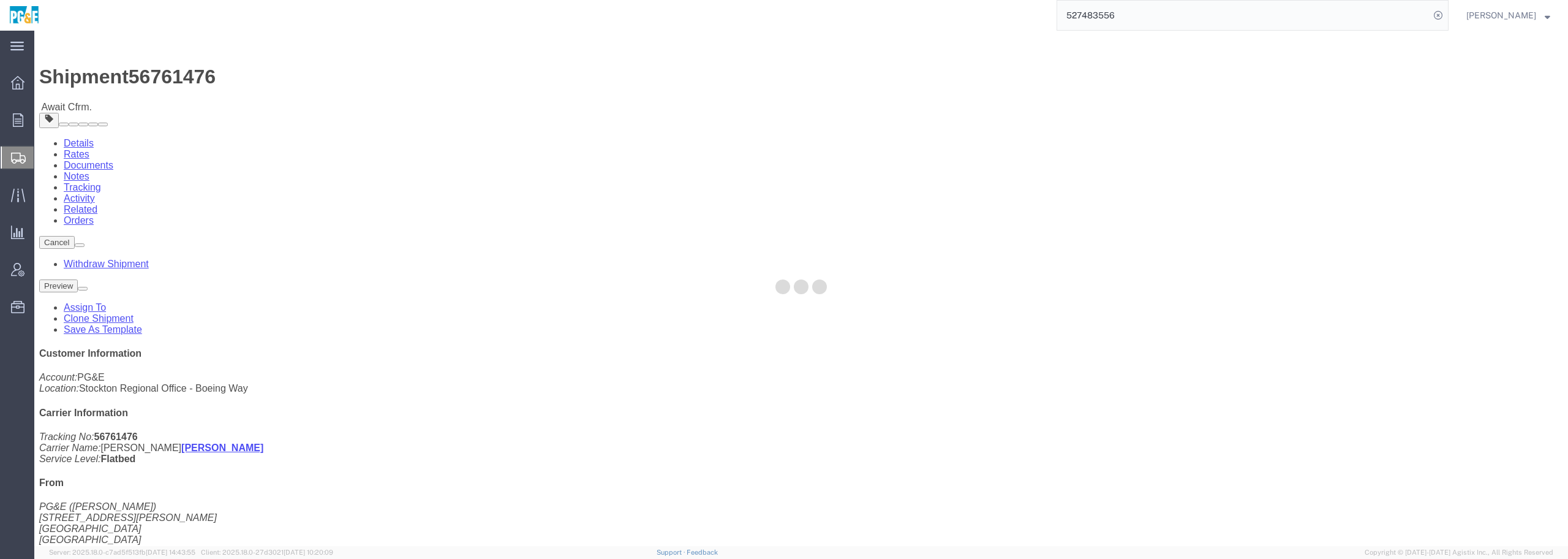
select select "19740"
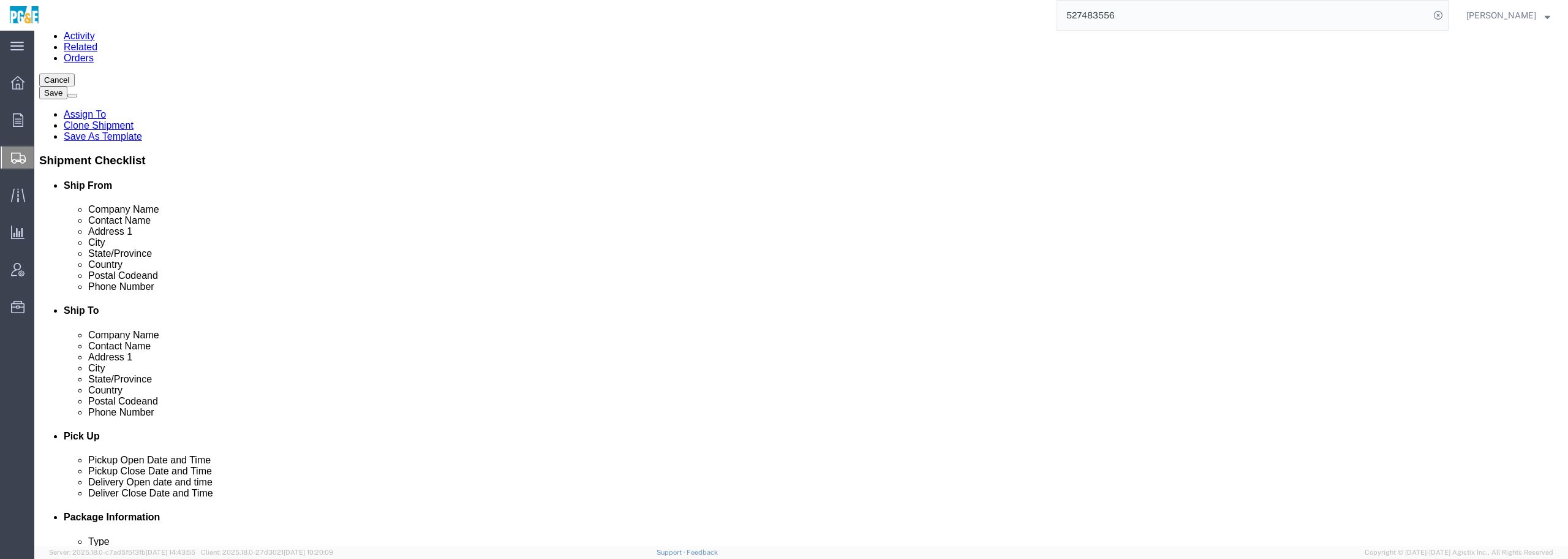
scroll to position [153, 0]
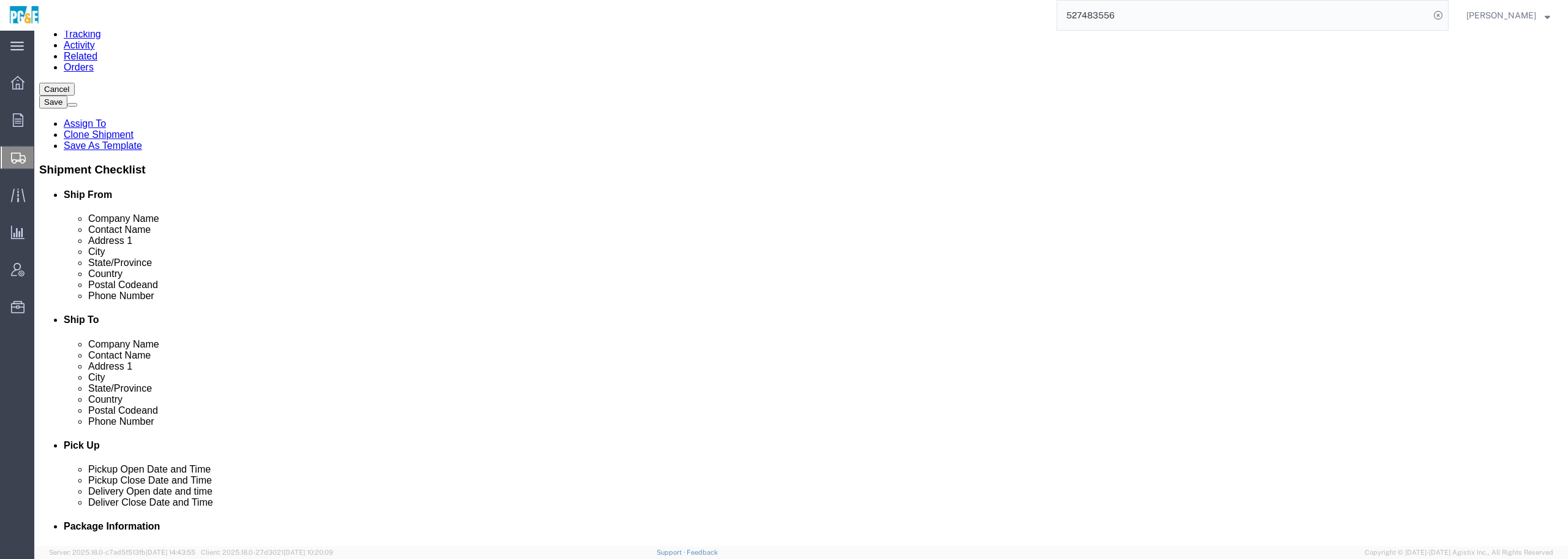
click button "Rate Shipment"
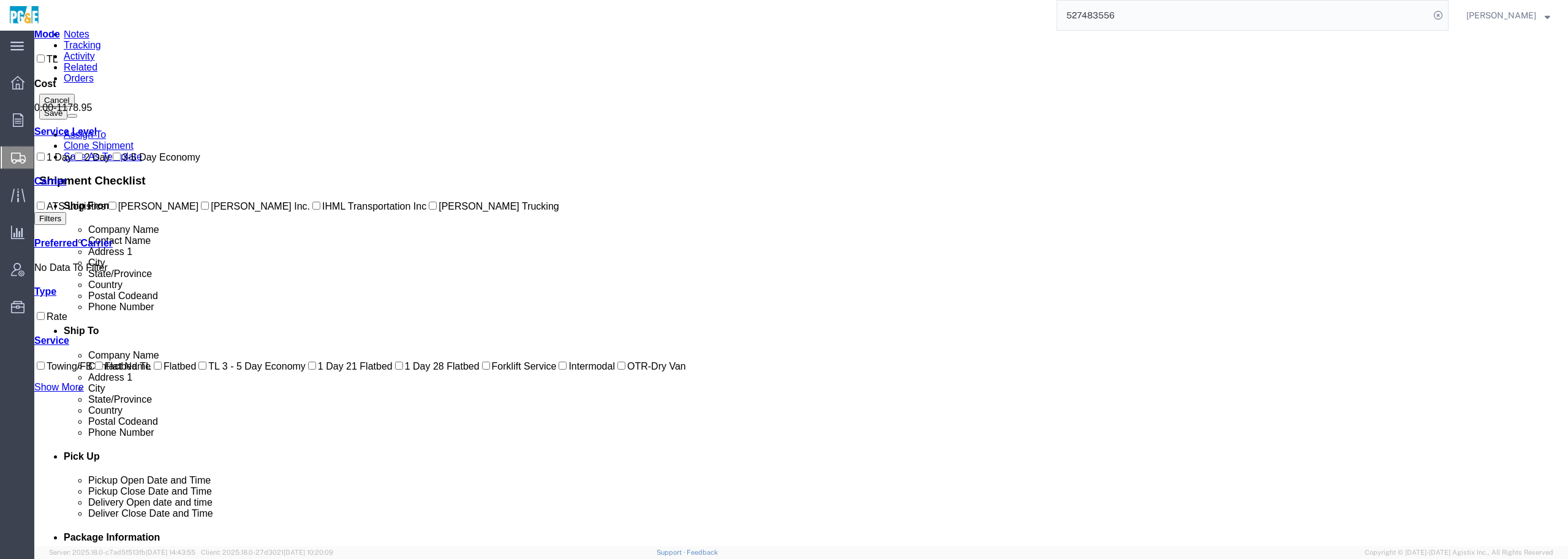
scroll to position [4, 0]
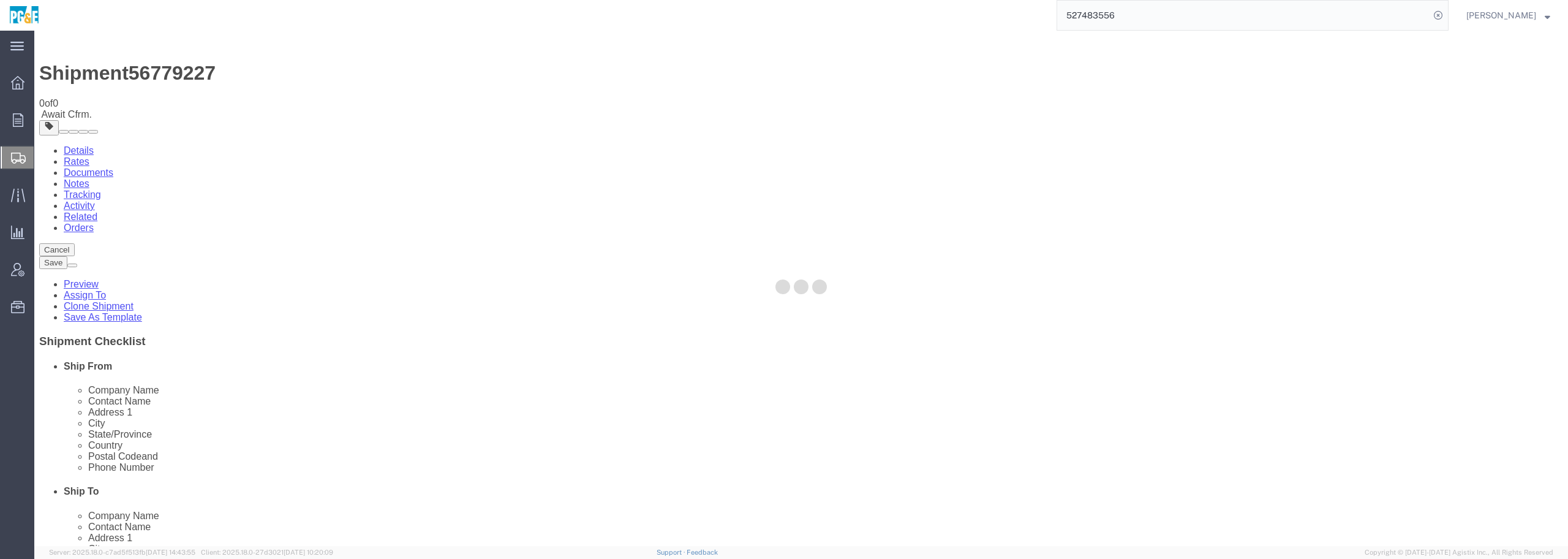
scroll to position [0, 0]
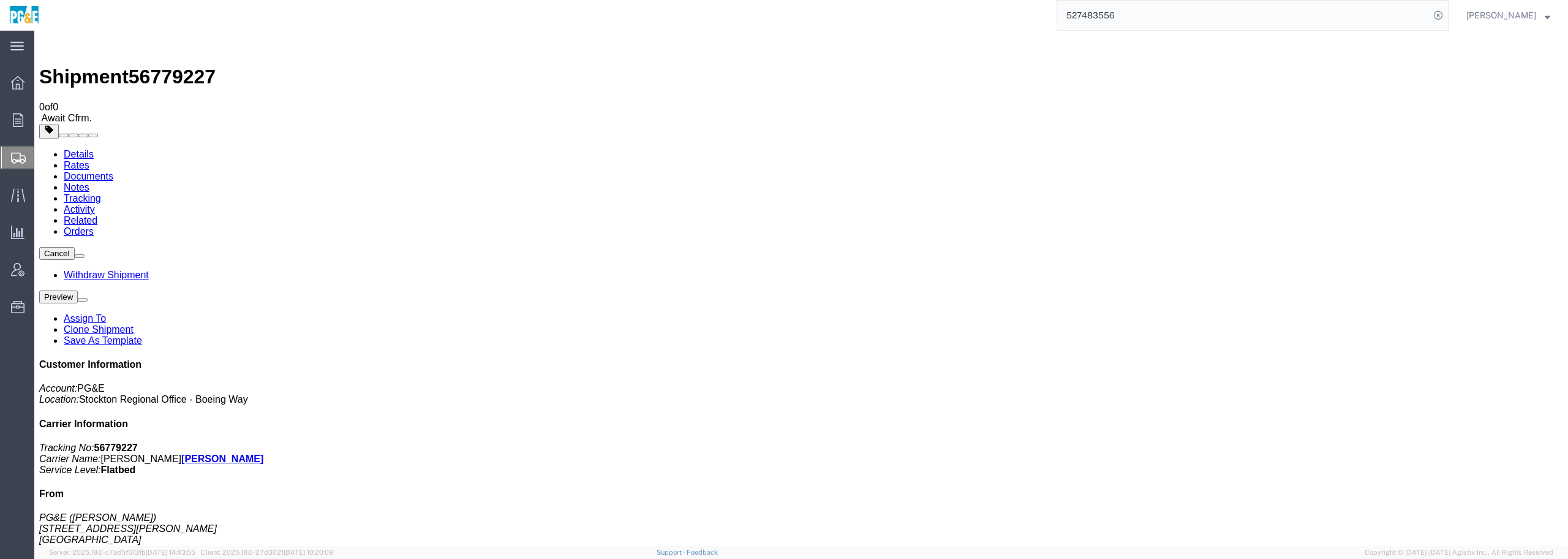
click at [134, 324] on link "Clone Shipment" at bounding box center [98, 328] width 70 height 10
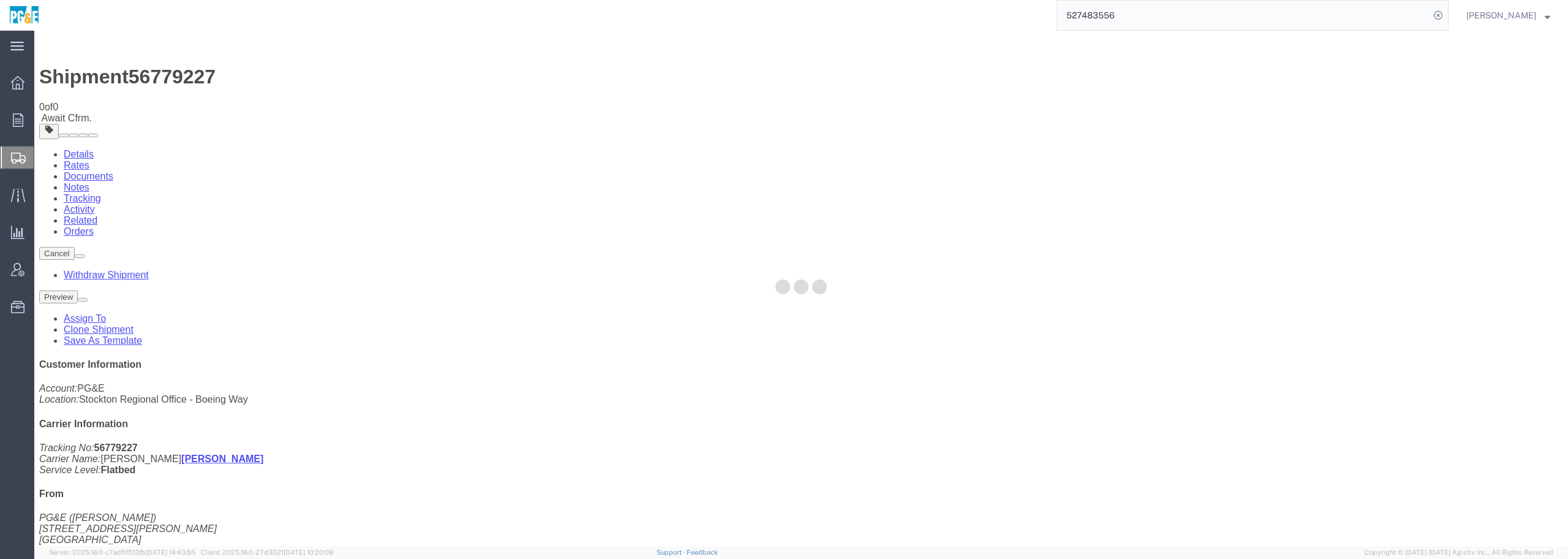
select select "19740"
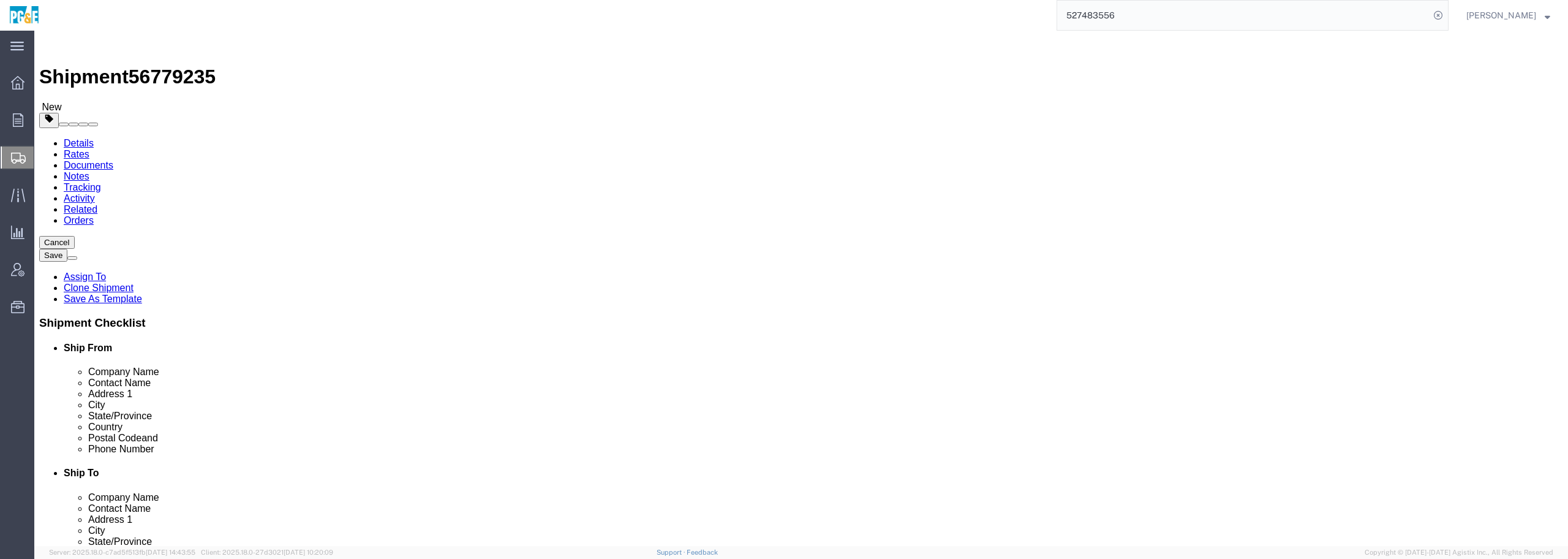
click button "Rate Shipment"
